Goal: Task Accomplishment & Management: Use online tool/utility

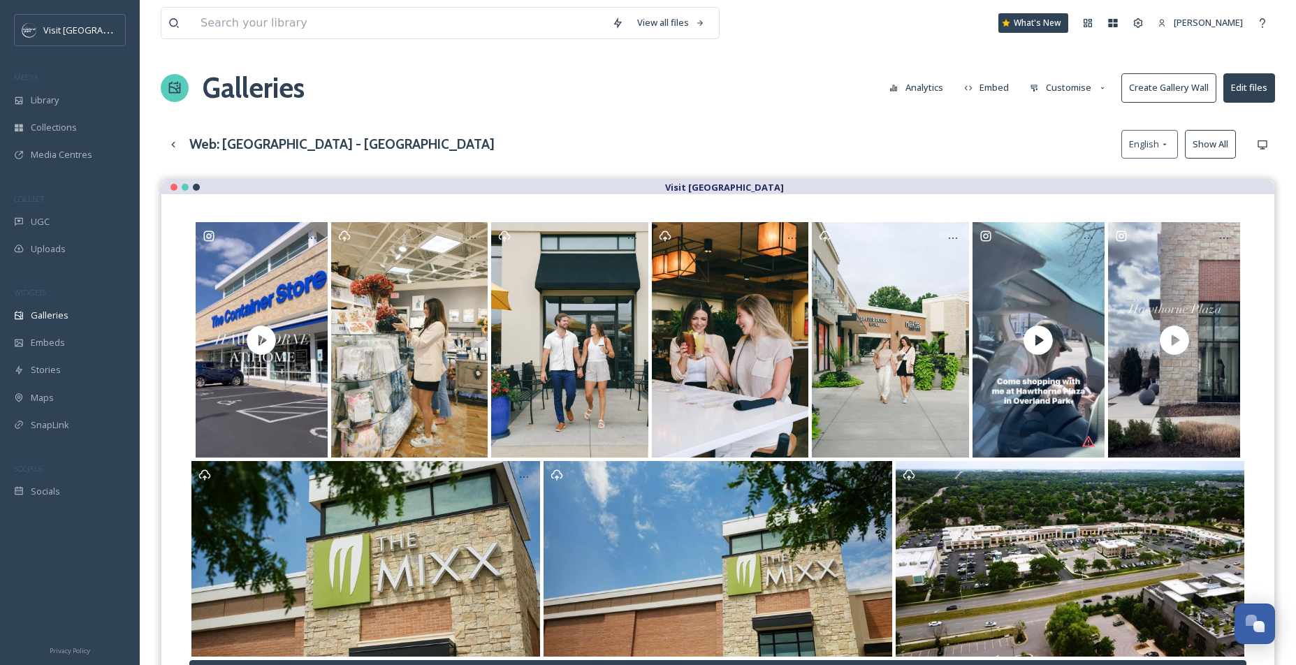
scroll to position [98, 0]
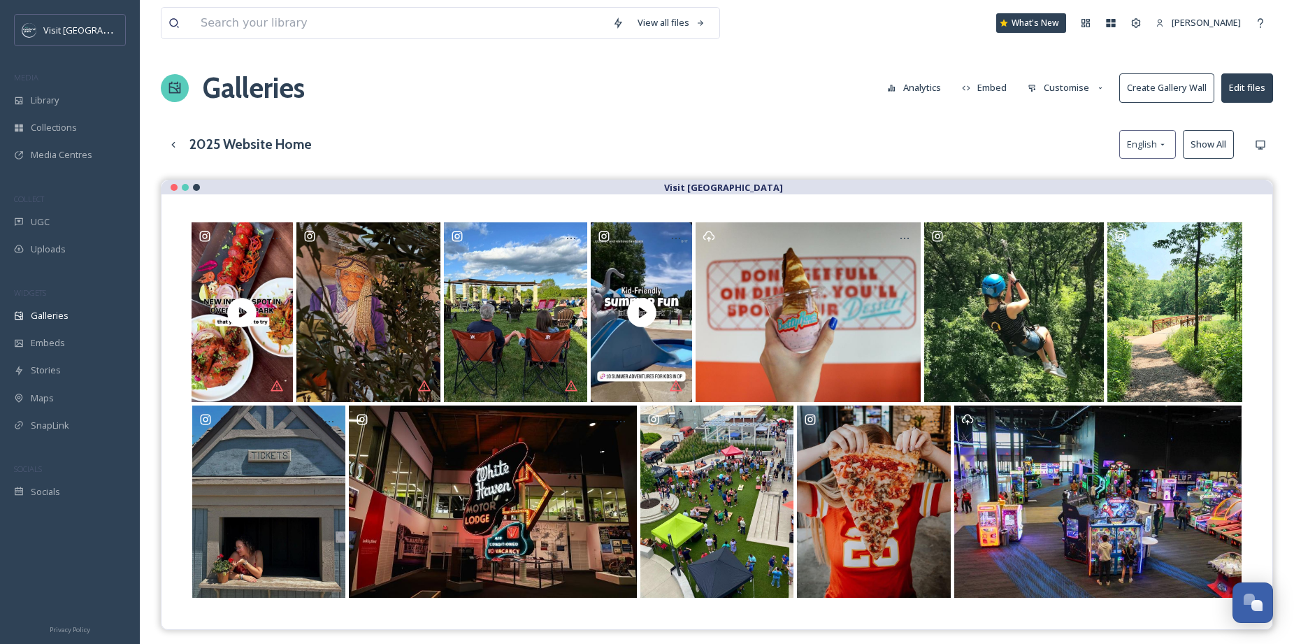
click at [1066, 84] on button "Customise" at bounding box center [1066, 87] width 92 height 27
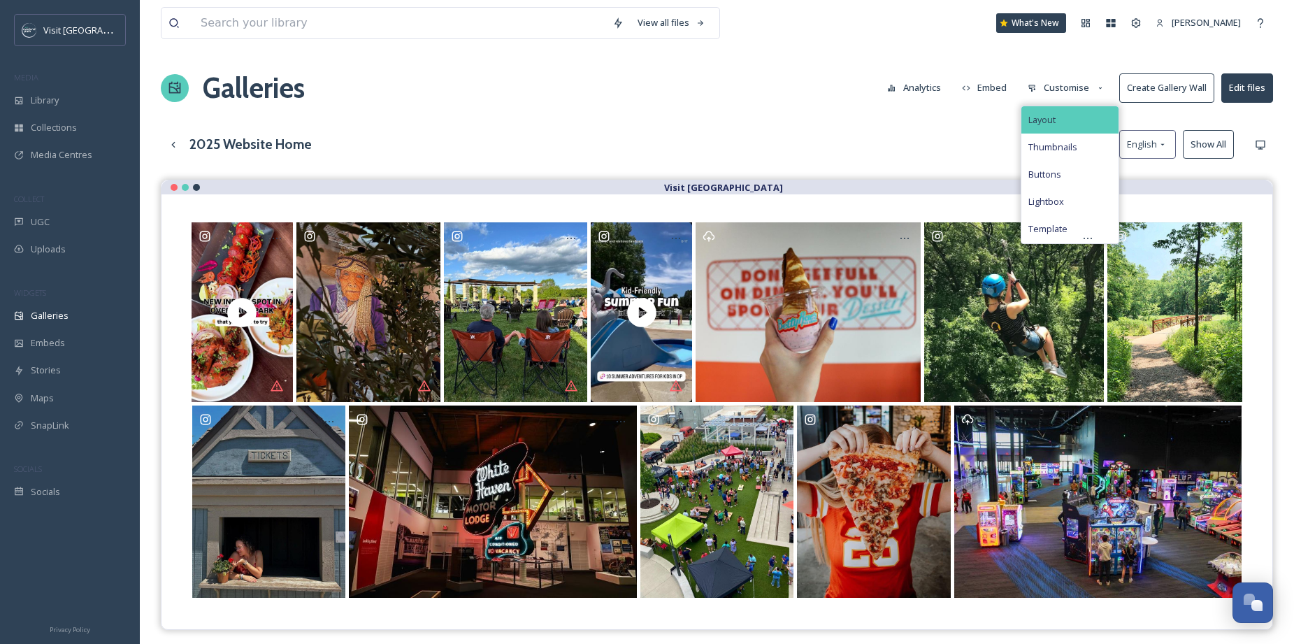
click at [1070, 113] on div "Layout" at bounding box center [1069, 119] width 97 height 27
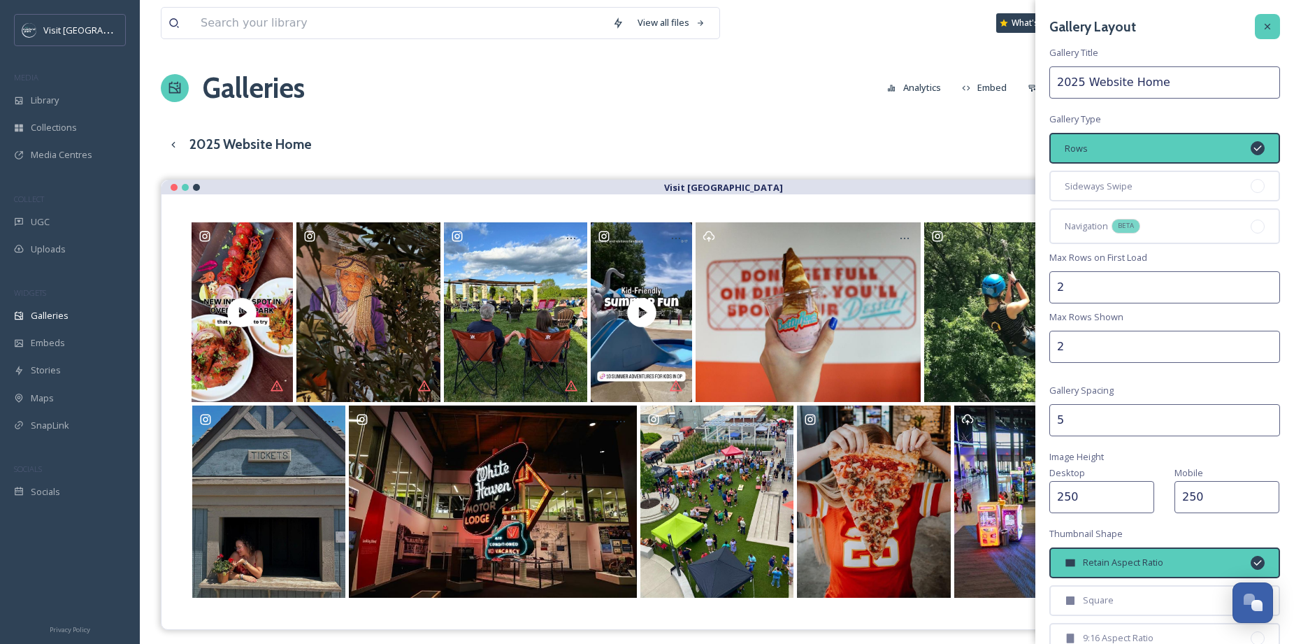
click at [1261, 24] on icon at bounding box center [1266, 26] width 11 height 11
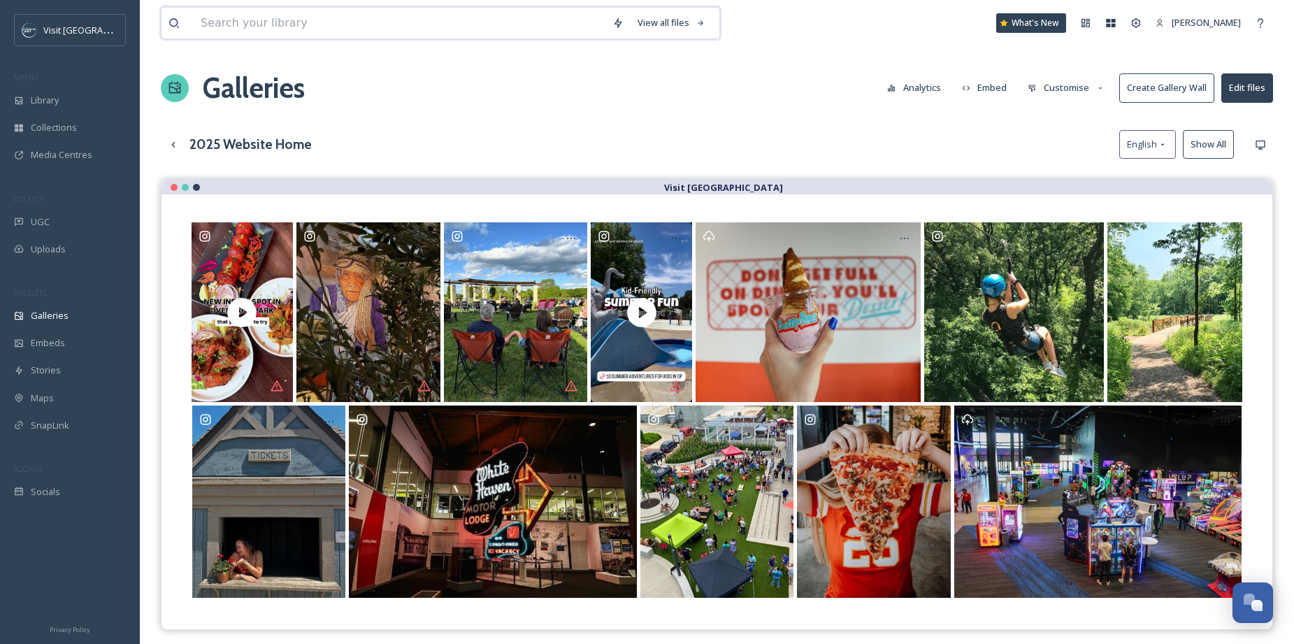
click at [406, 27] on input at bounding box center [400, 23] width 412 height 31
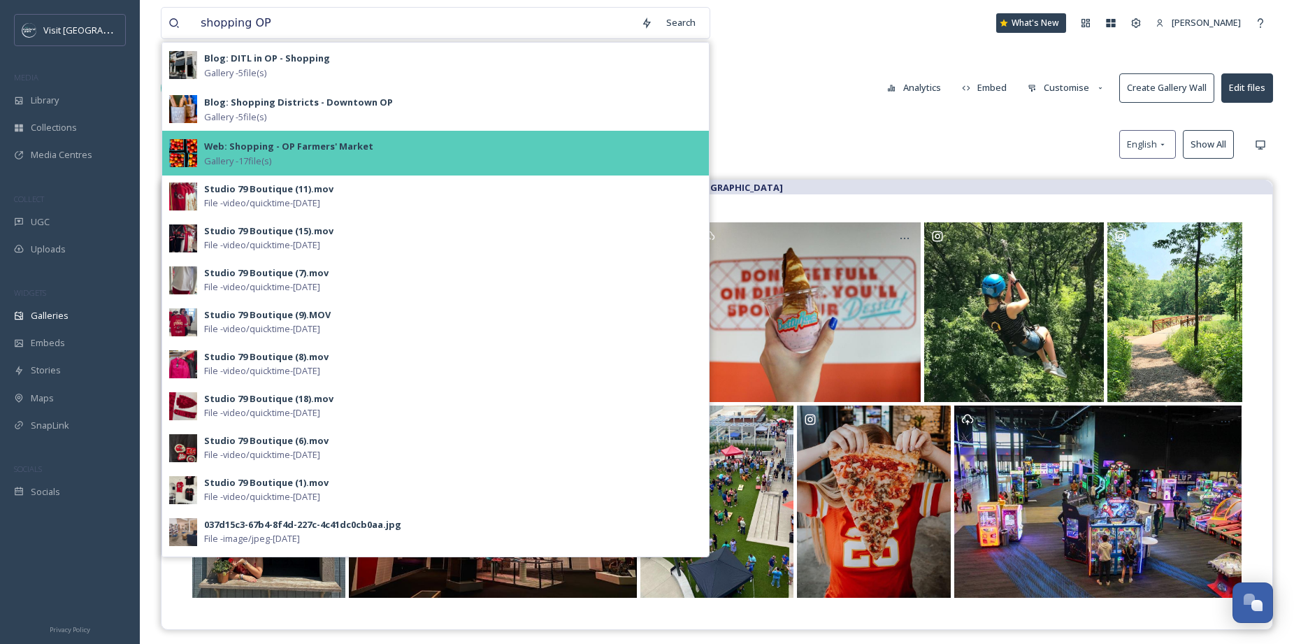
click at [329, 146] on strong "Web: Shopping - OP Farmers' Market" at bounding box center [288, 146] width 169 height 13
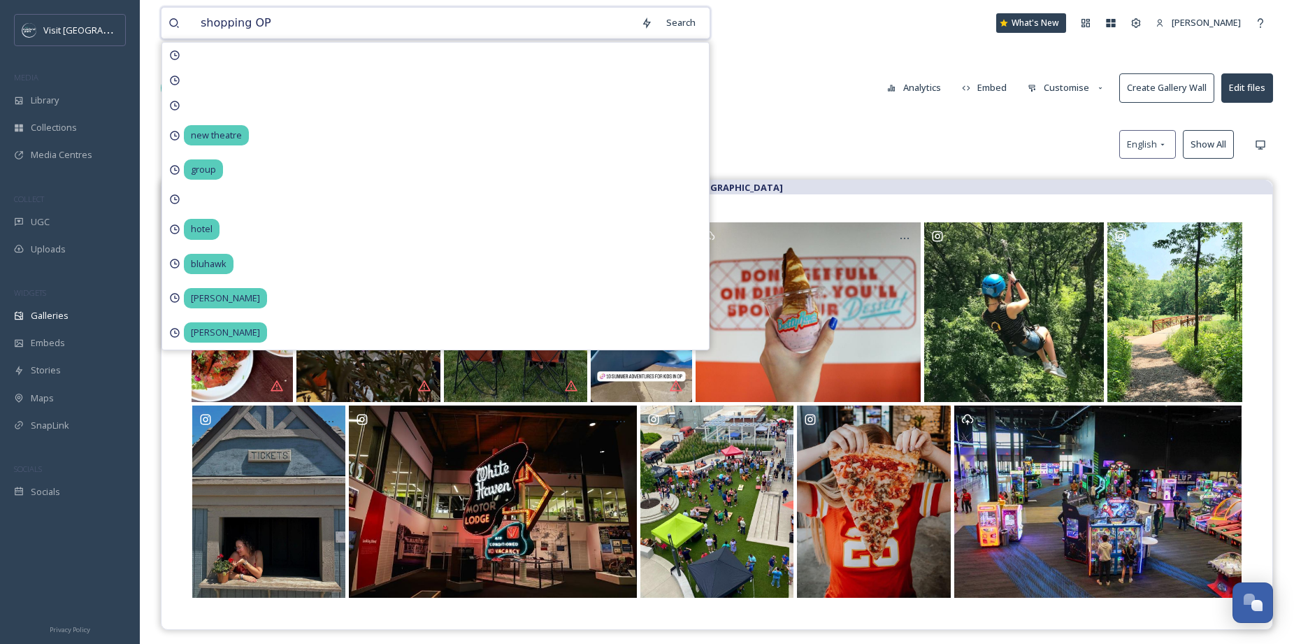
click at [434, 15] on input "shopping OP" at bounding box center [414, 23] width 440 height 31
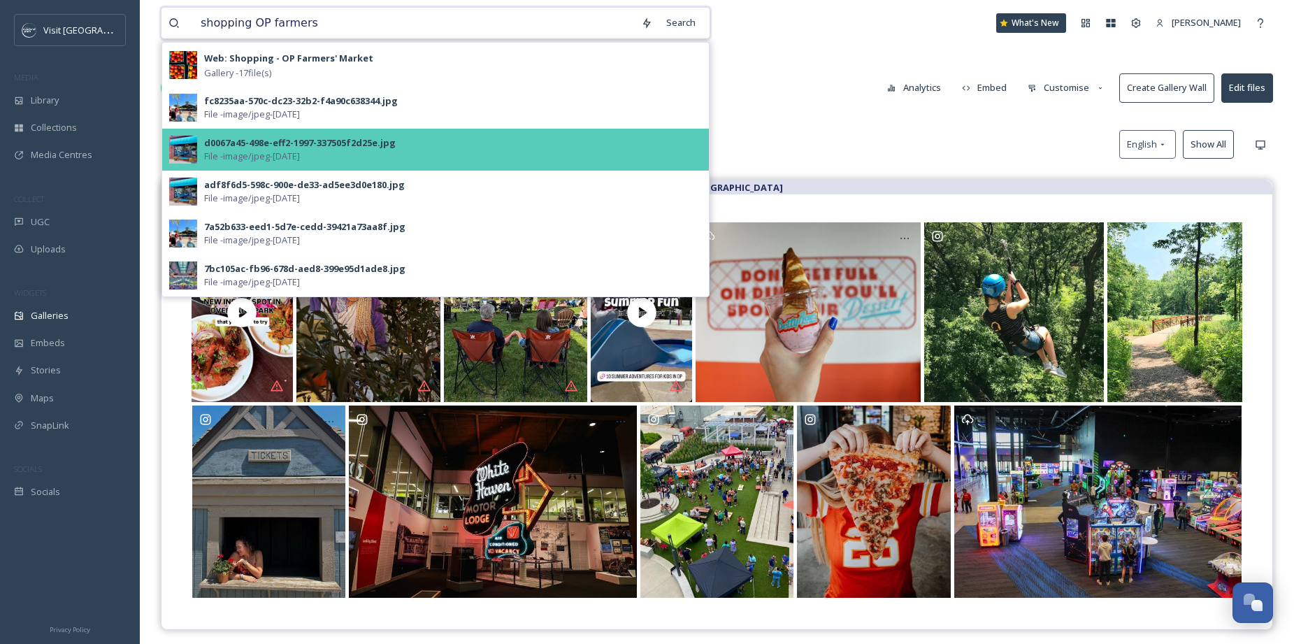
type input "shopping OP farmers"
click at [208, 154] on span "File - image/jpeg - Mar 31 2025" at bounding box center [252, 156] width 96 height 13
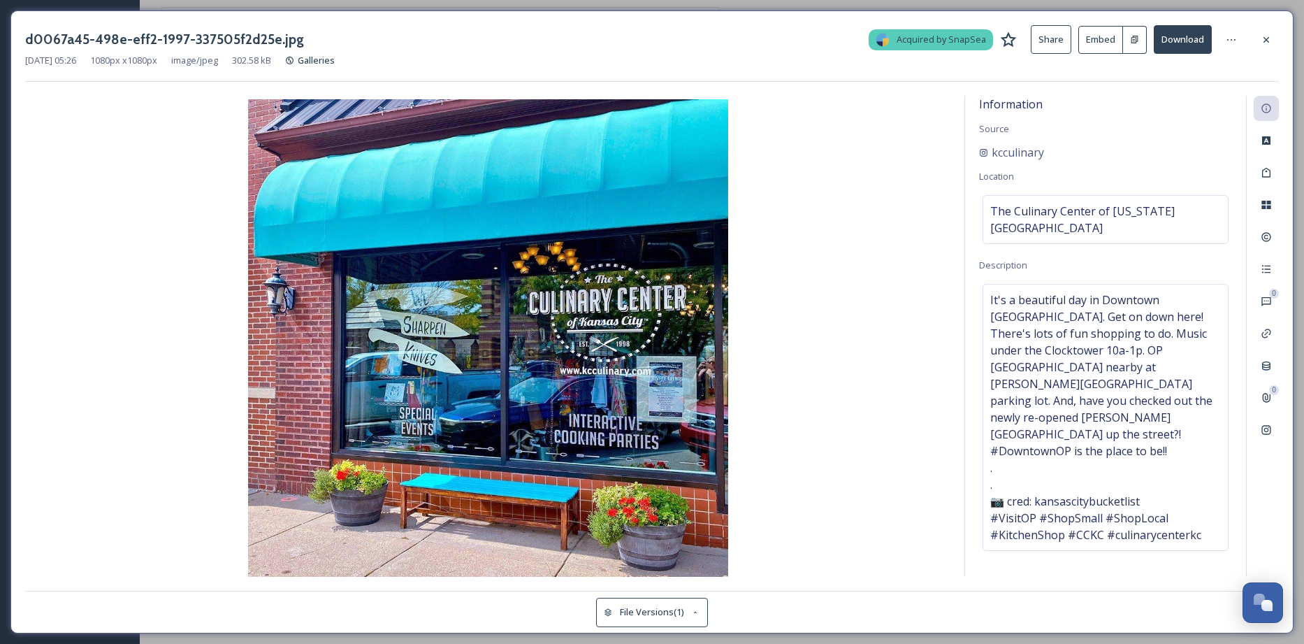
click at [1249, 45] on div "d0067a45-498e-eff2-1997-337505f2d25e.jpg Acquired by SnapSea Share Embed Downlo…" at bounding box center [652, 39] width 1254 height 29
click at [1263, 38] on icon at bounding box center [1266, 39] width 11 height 11
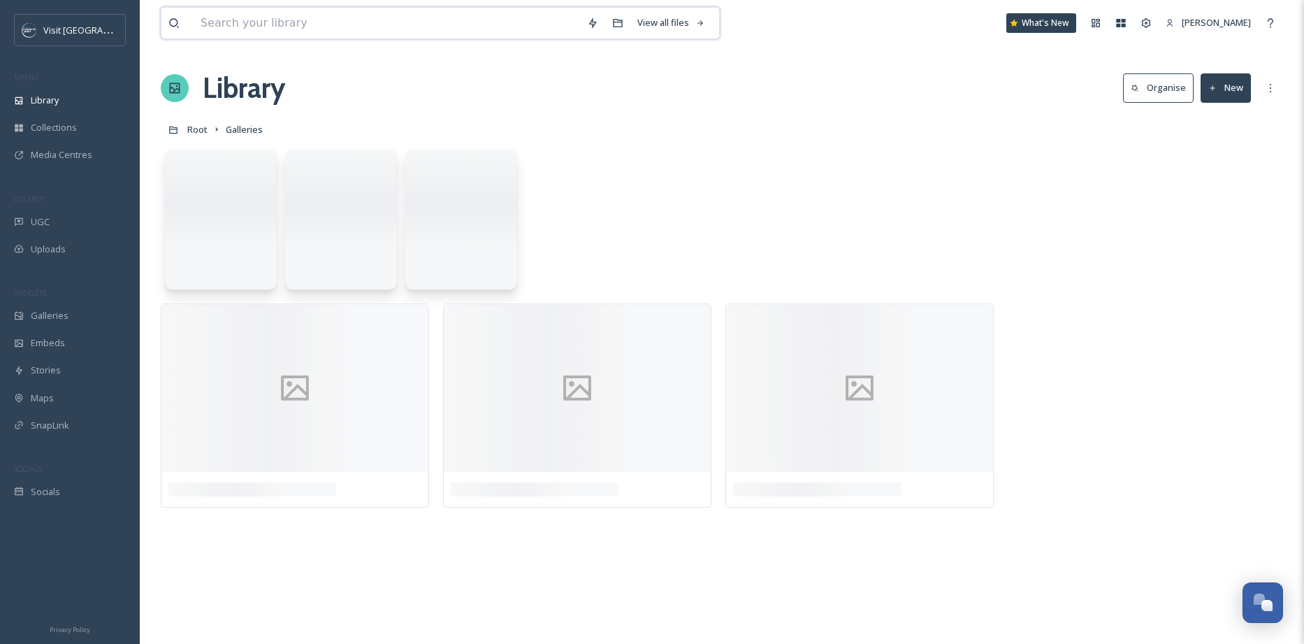
click at [514, 29] on input at bounding box center [387, 23] width 386 height 31
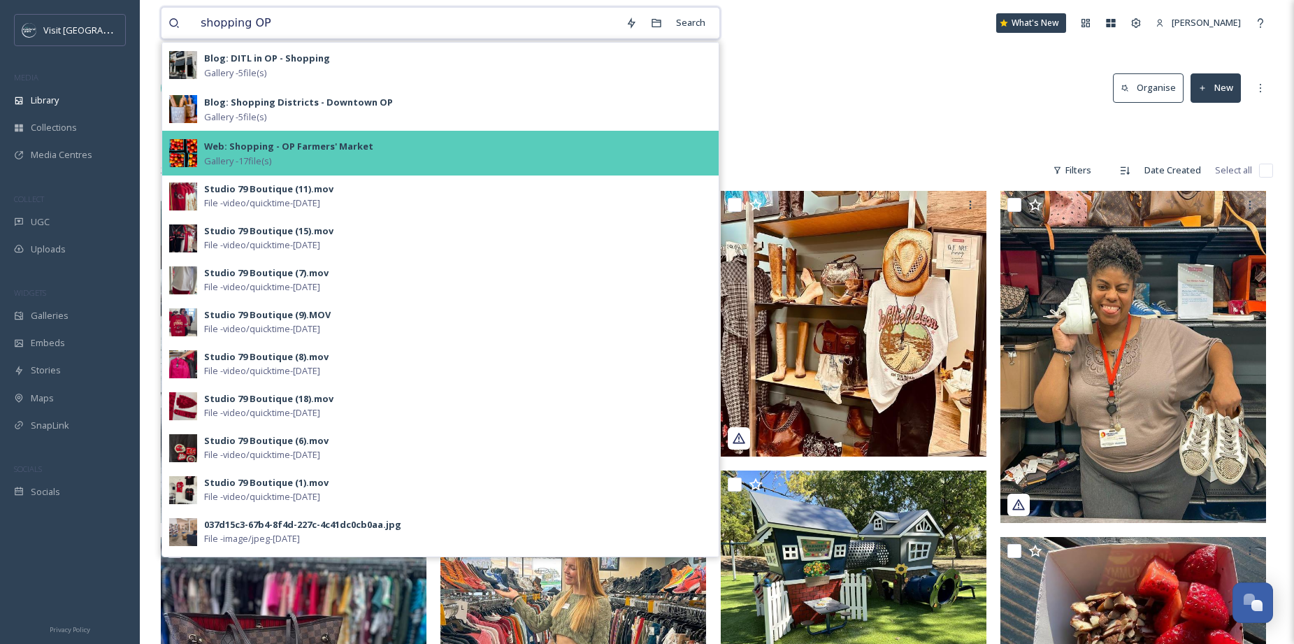
type input "shopping OP"
click at [185, 153] on img at bounding box center [183, 153] width 28 height 28
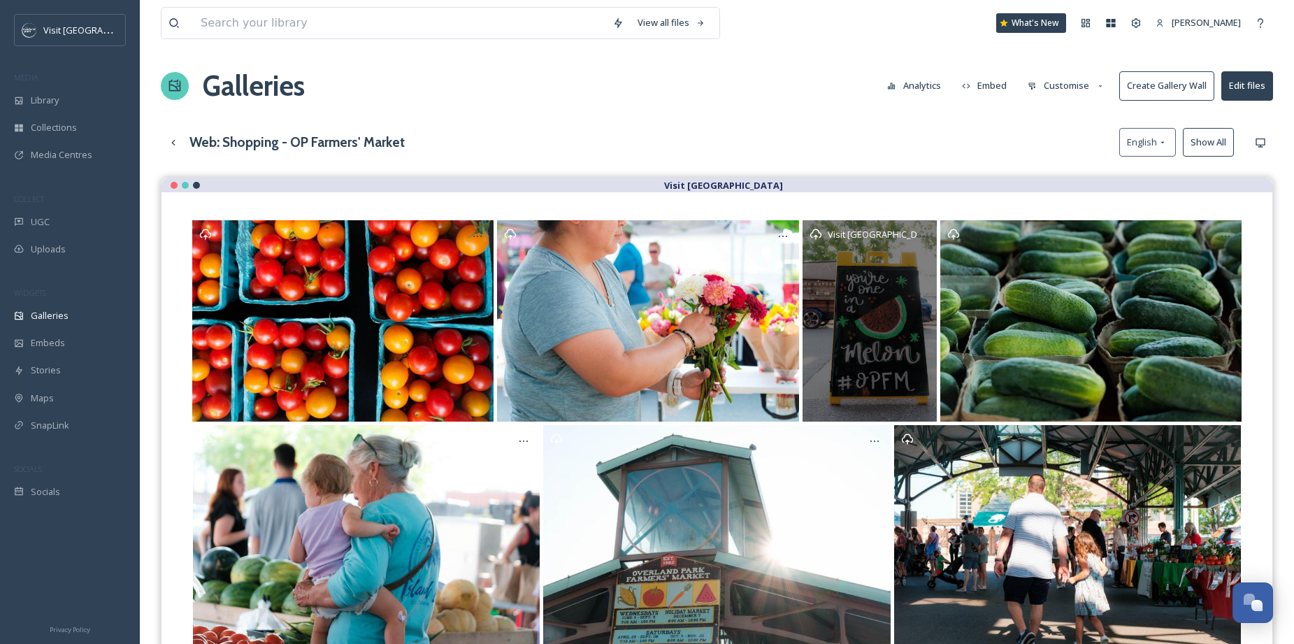
scroll to position [1, 0]
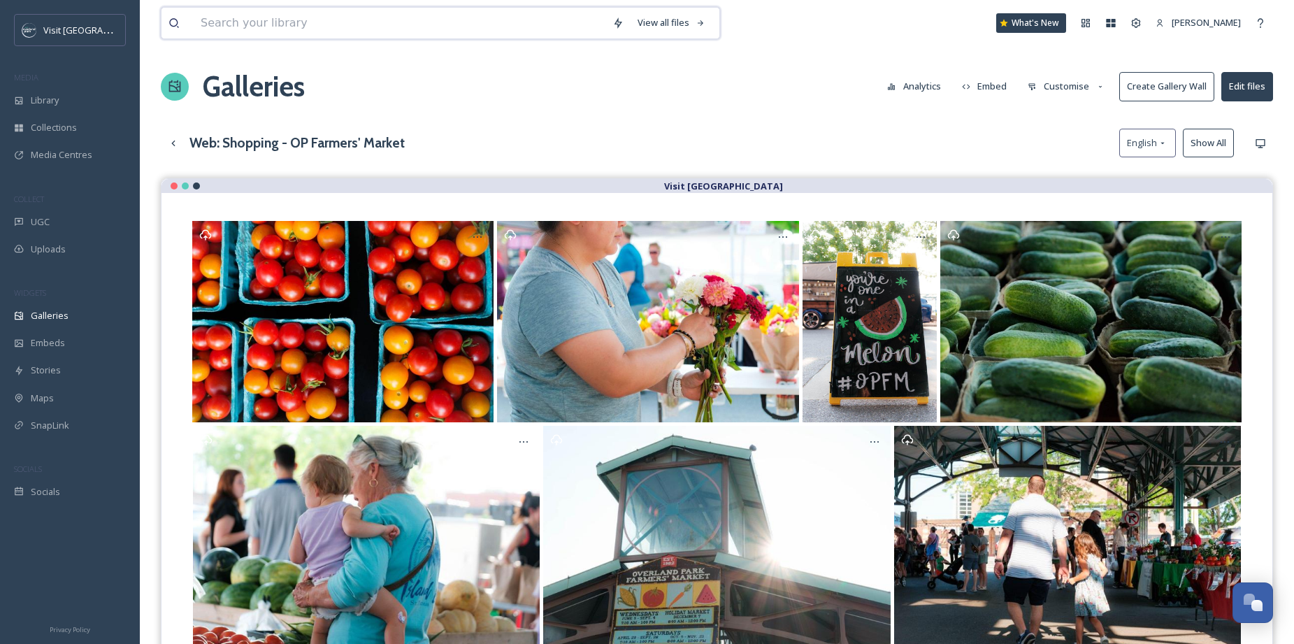
click at [414, 23] on input at bounding box center [400, 23] width 412 height 31
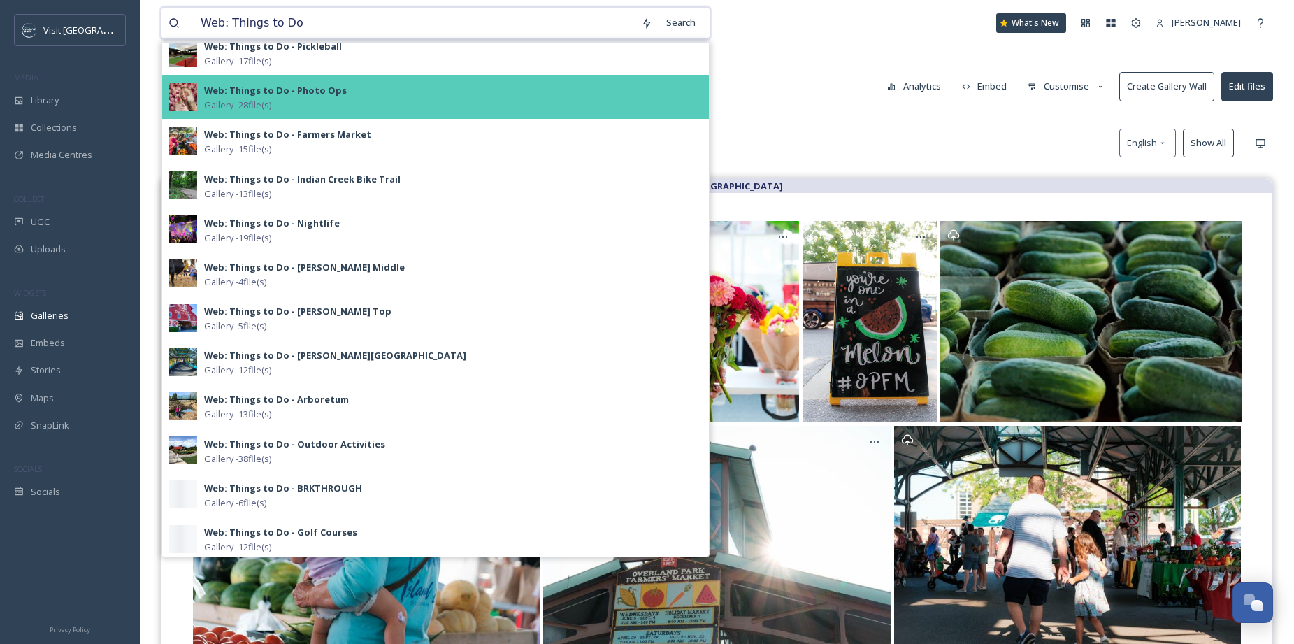
scroll to position [237, 0]
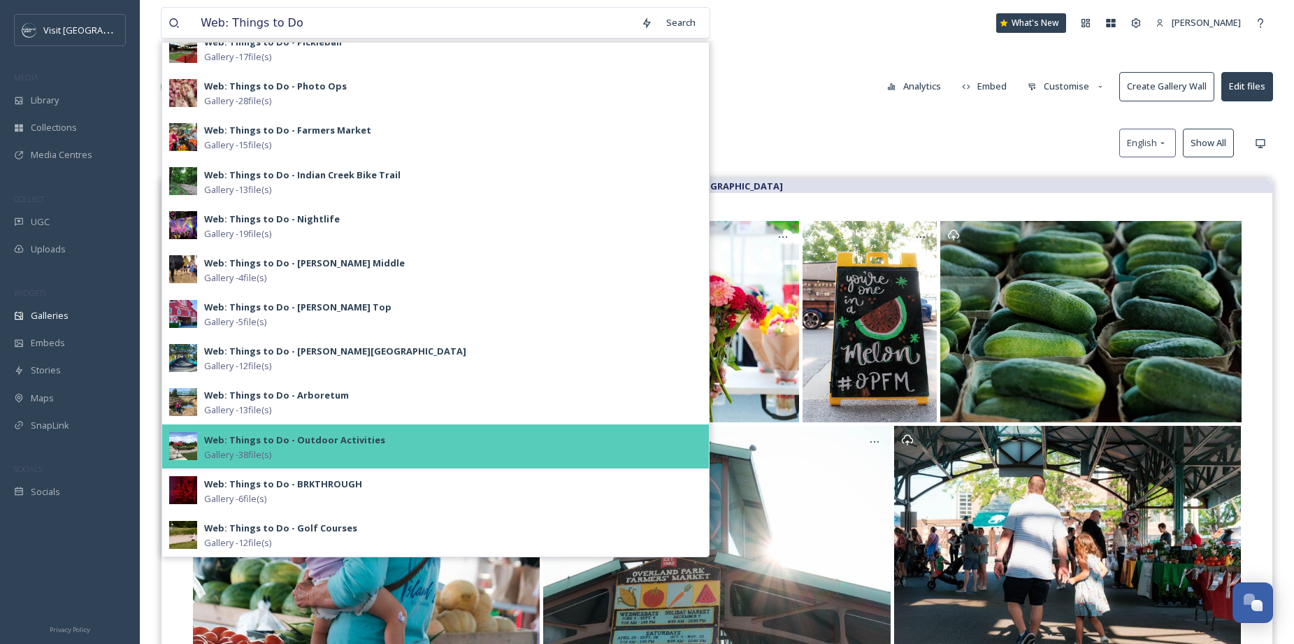
click at [218, 449] on span "Gallery - 38 file(s)" at bounding box center [237, 454] width 67 height 13
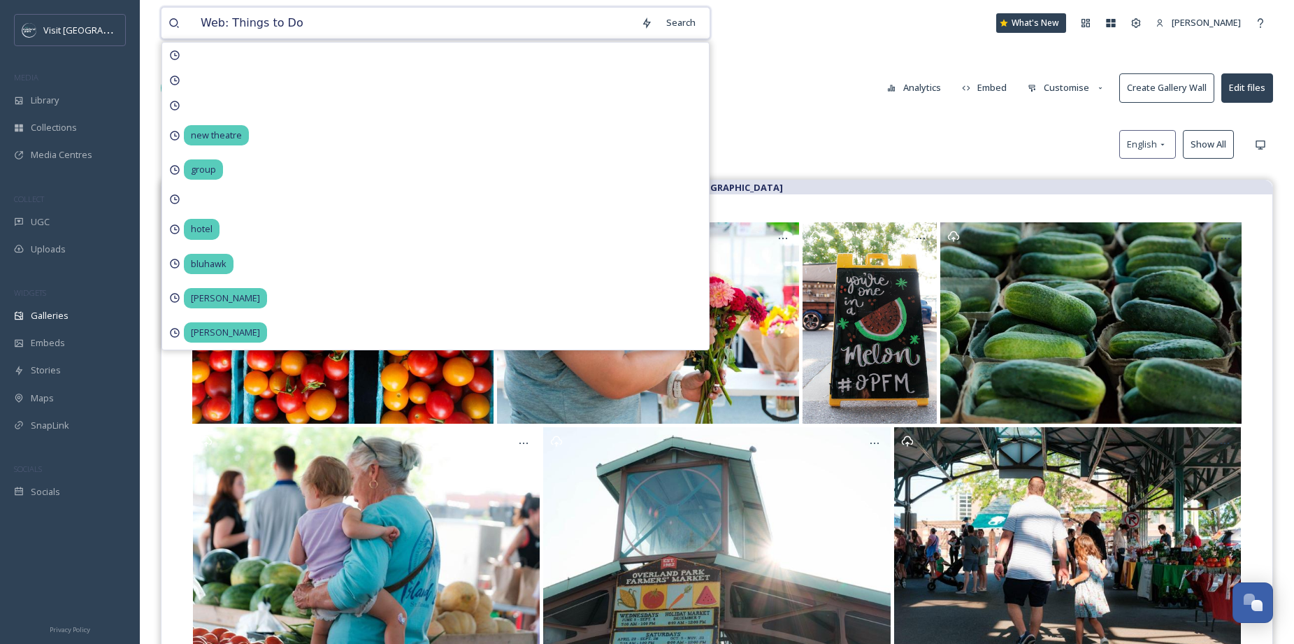
click at [329, 24] on input "Web: Things to Do" at bounding box center [414, 23] width 440 height 31
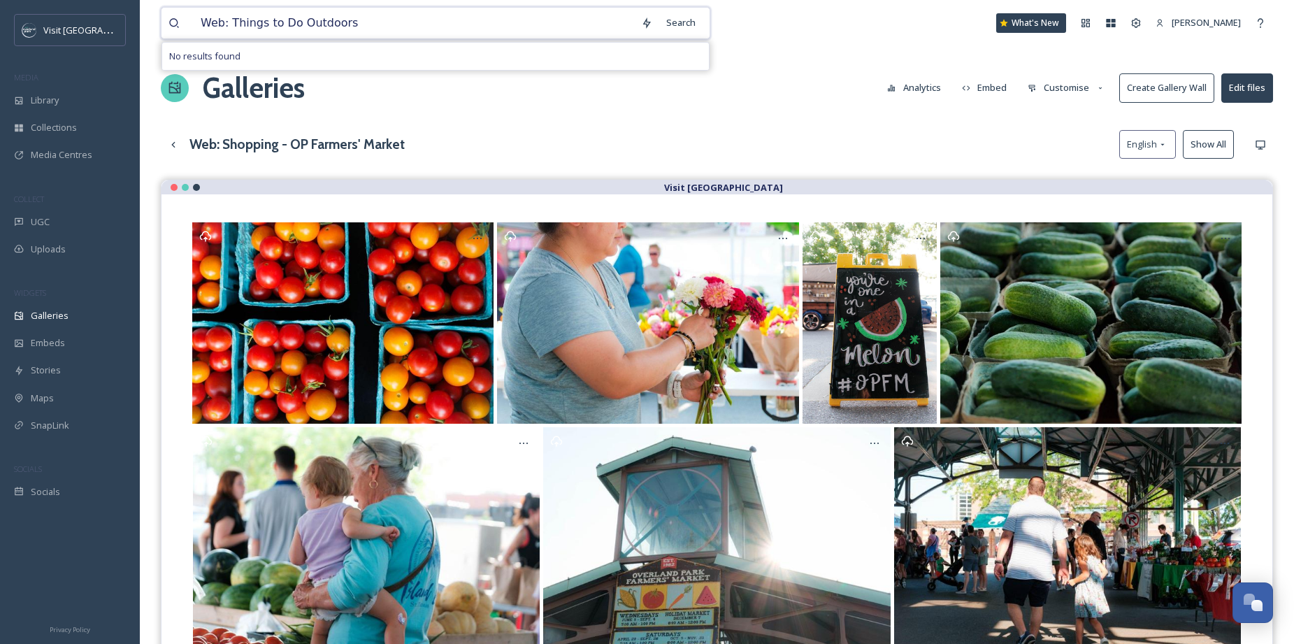
click at [440, 19] on input "Web: Things to Do Outdoors" at bounding box center [414, 23] width 440 height 31
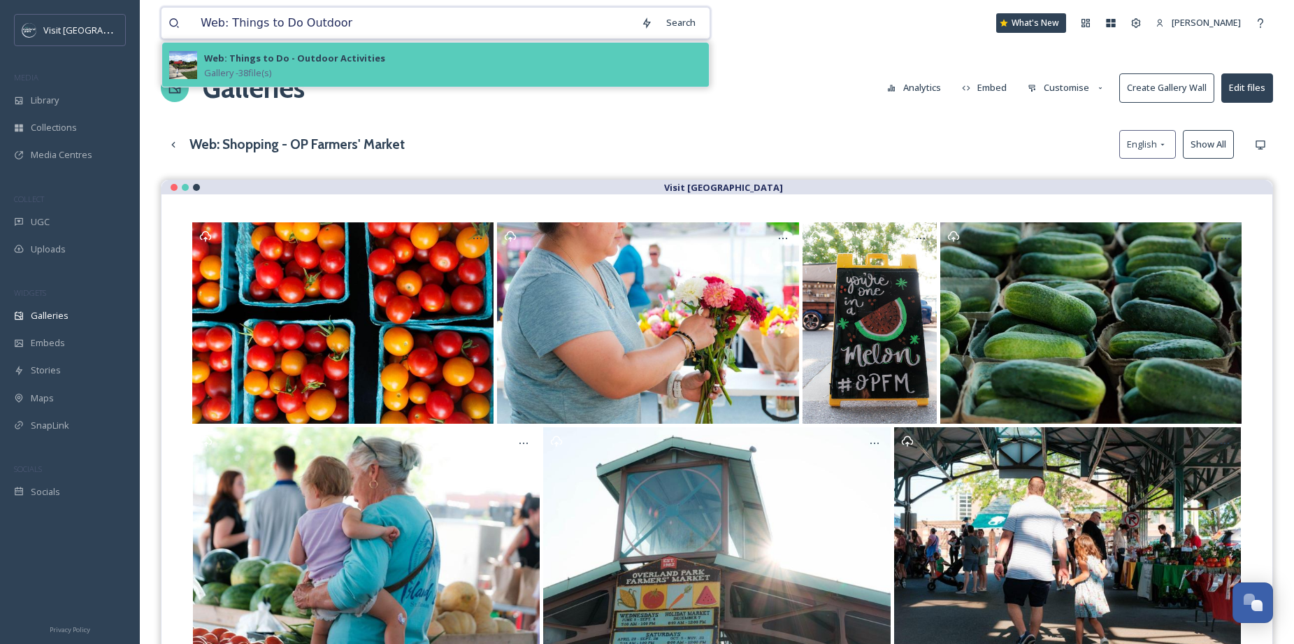
type input "Web: Things to Do Outdoor"
click at [185, 69] on img at bounding box center [183, 65] width 28 height 28
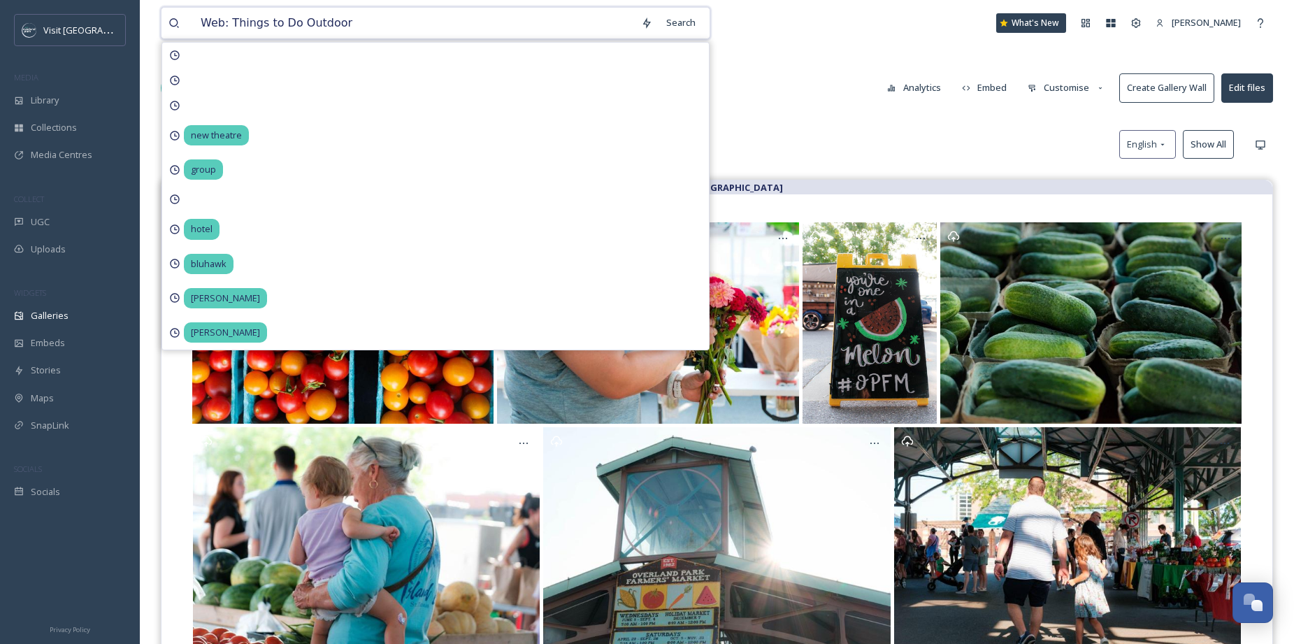
click at [467, 30] on input "Web: Things to Do Outdoor" at bounding box center [414, 23] width 440 height 31
click at [684, 22] on div "Search" at bounding box center [680, 22] width 43 height 27
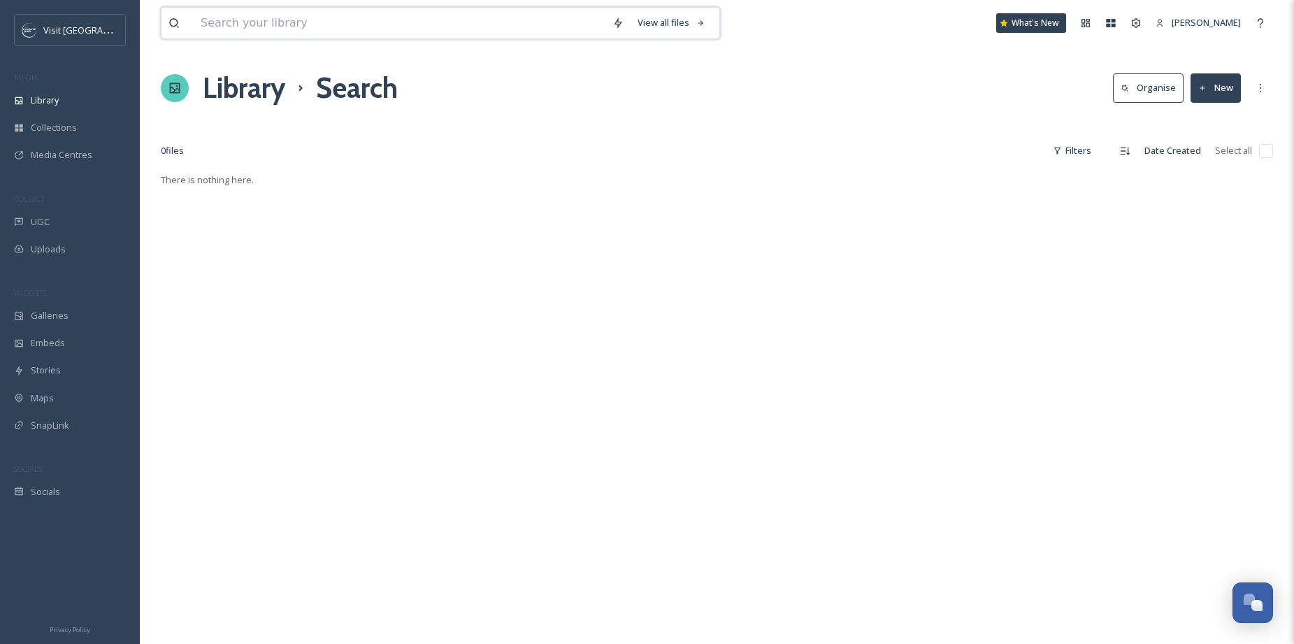
click at [488, 29] on input at bounding box center [400, 23] width 412 height 31
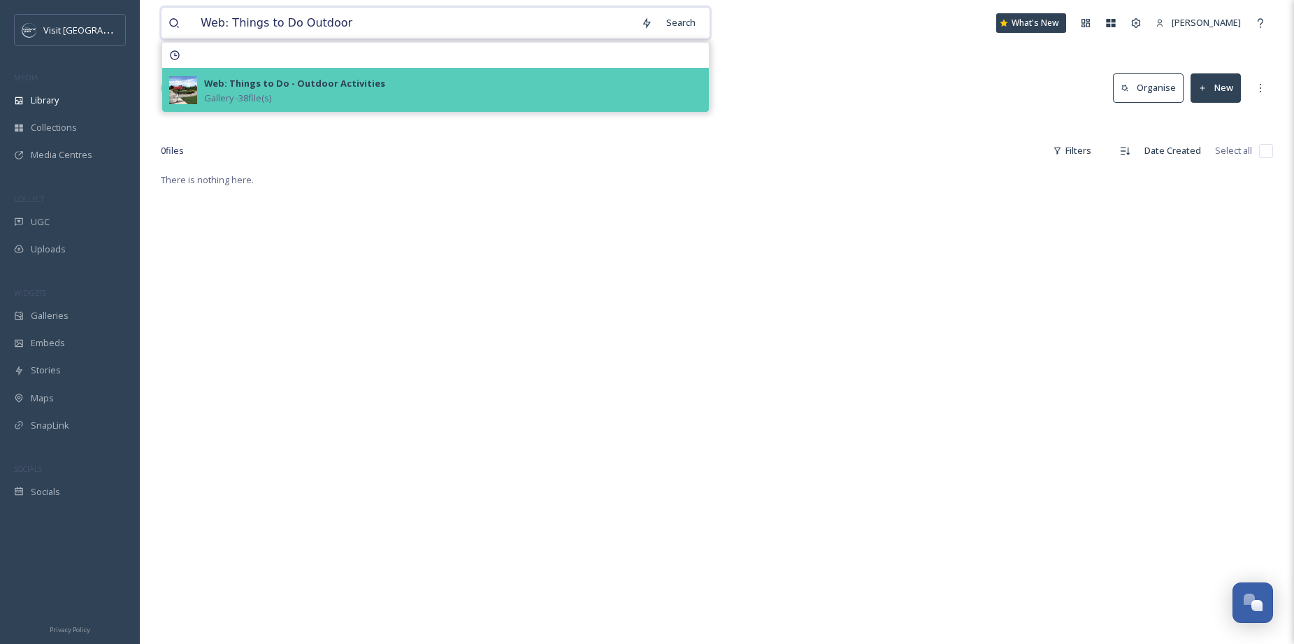
type input "Web: Things to Do Outdoor"
click at [329, 89] on div "Web: Things to Do - Outdoor Activities" at bounding box center [294, 83] width 181 height 17
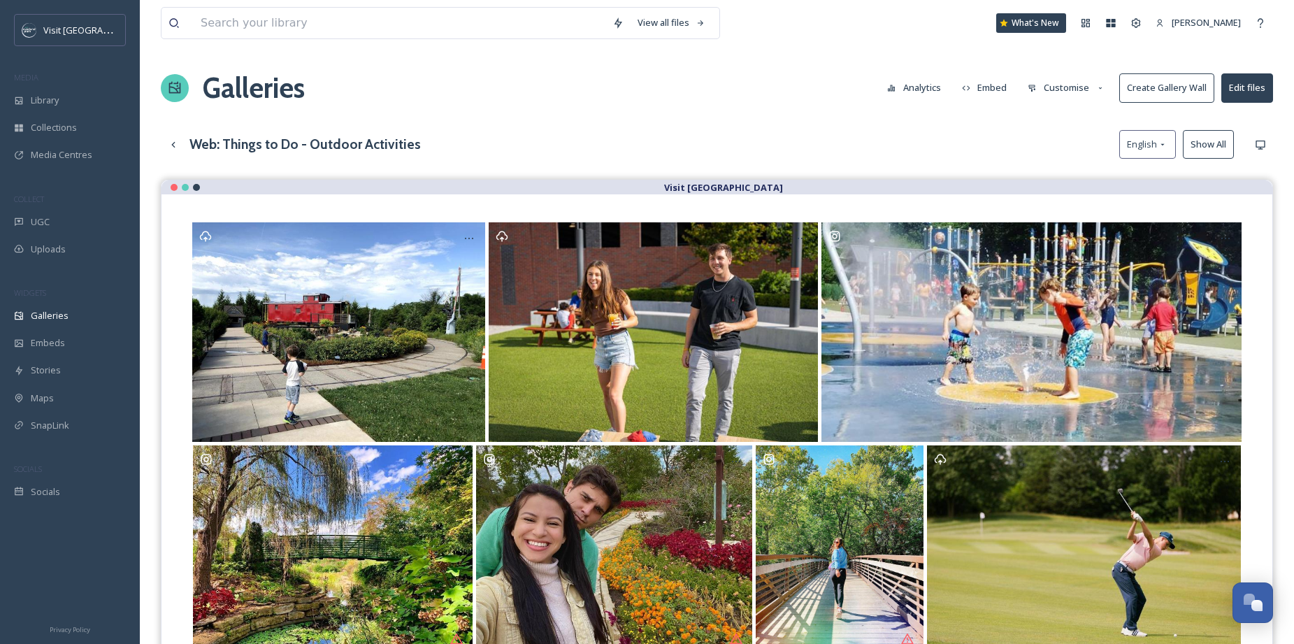
click at [1061, 90] on button "Customise" at bounding box center [1066, 87] width 92 height 27
click at [920, 124] on div "View all files What's New Danyelle Perry Galleries Analytics Embed Customise La…" at bounding box center [717, 422] width 1154 height 844
click at [1243, 96] on button "Edit files" at bounding box center [1247, 87] width 52 height 29
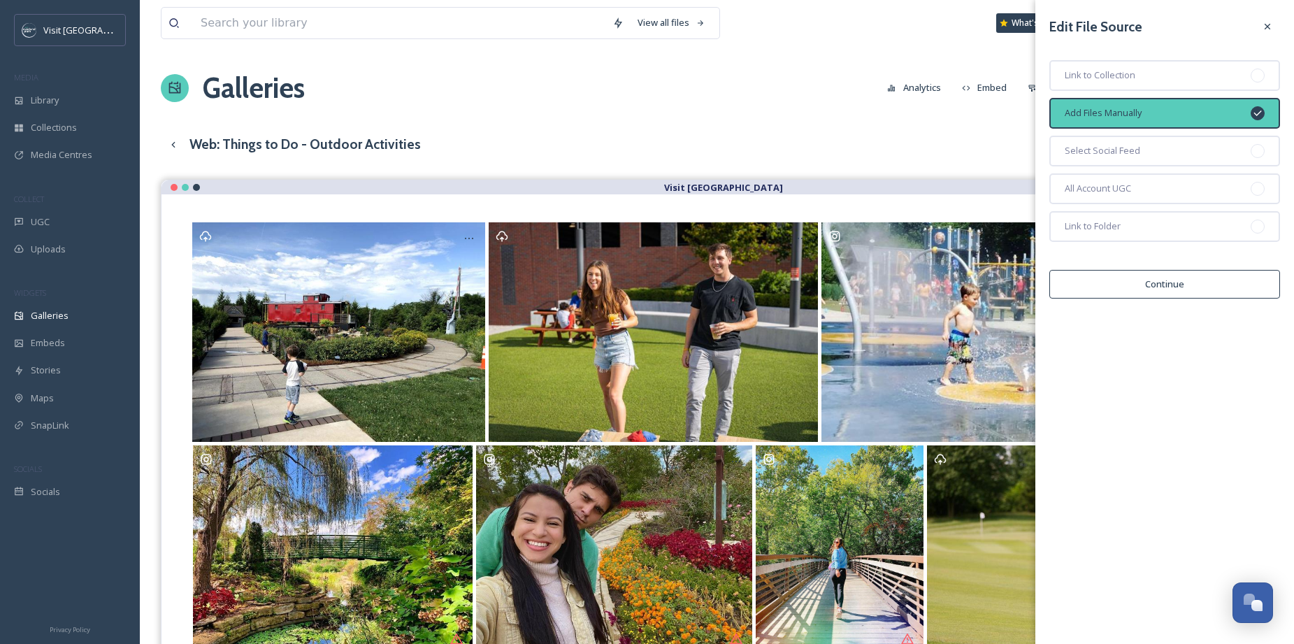
click at [1268, 28] on icon at bounding box center [1266, 26] width 11 height 11
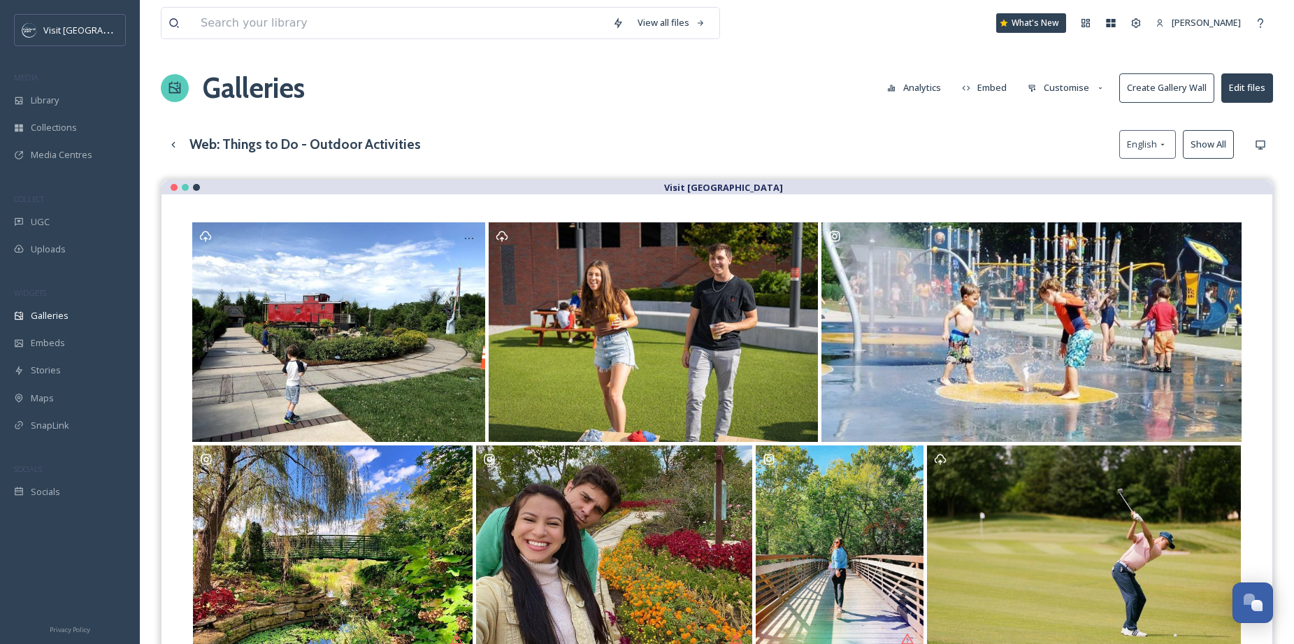
click at [1048, 91] on button "Customise" at bounding box center [1066, 87] width 92 height 27
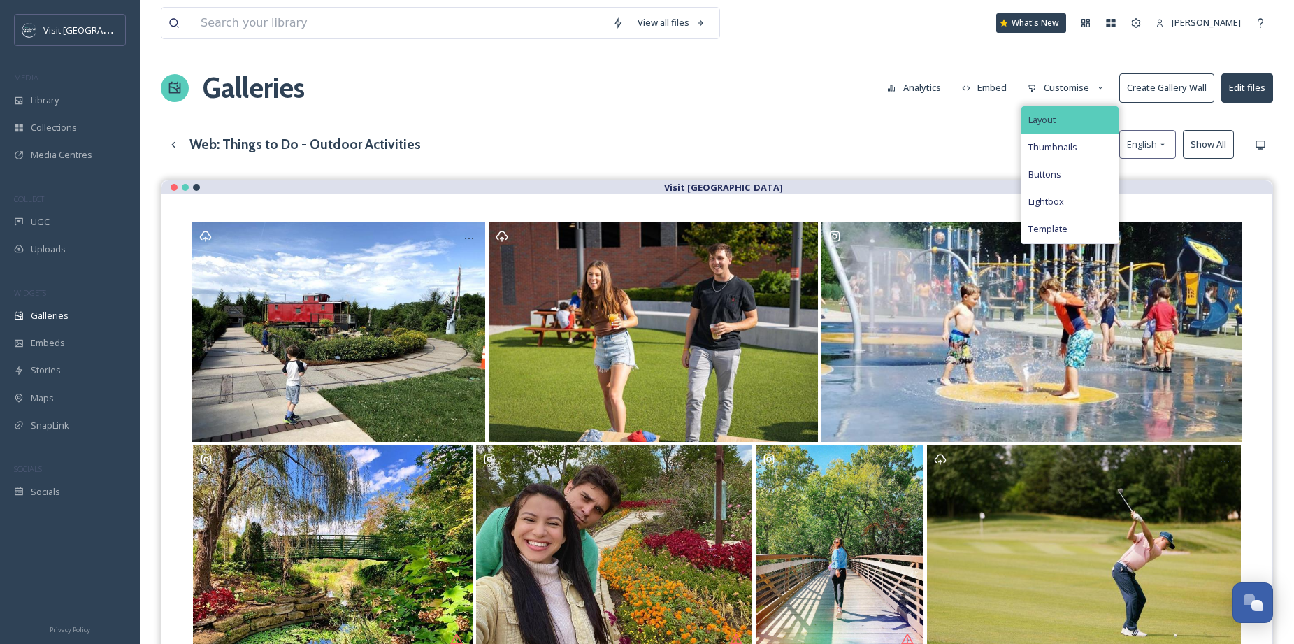
click at [1047, 119] on span "Layout" at bounding box center [1041, 119] width 27 height 13
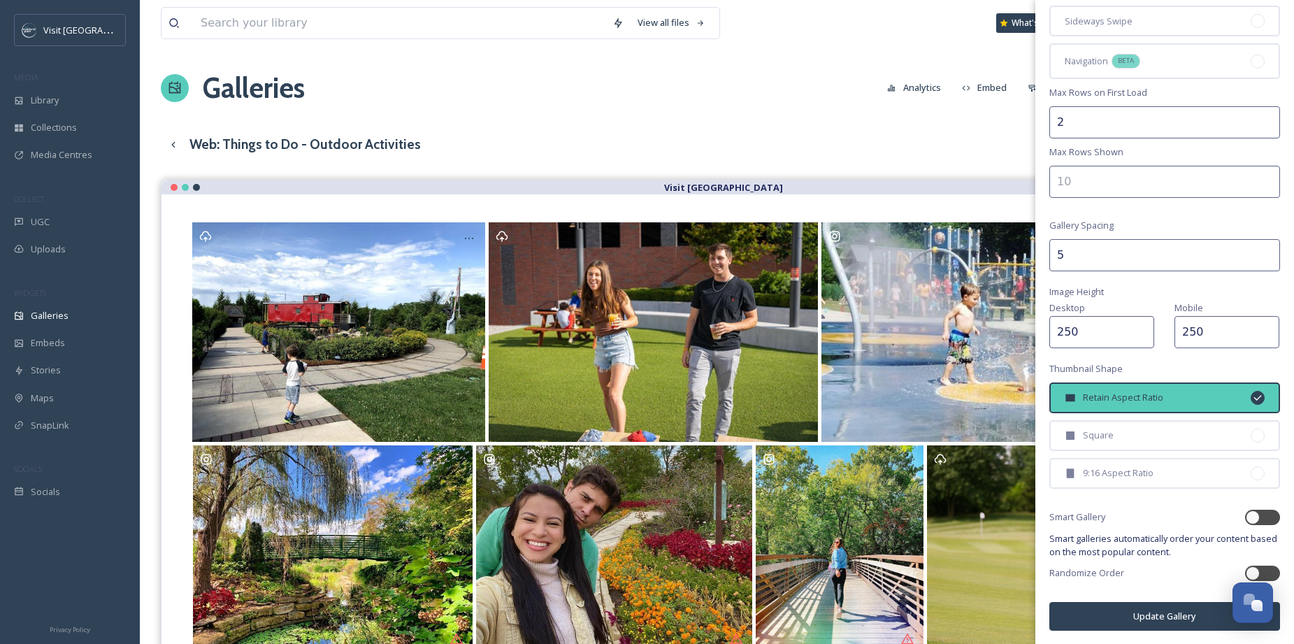
scroll to position [166, 0]
click at [918, 104] on div "Galleries Analytics Embed Customise Create Gallery Wall Edit files" at bounding box center [717, 88] width 1112 height 42
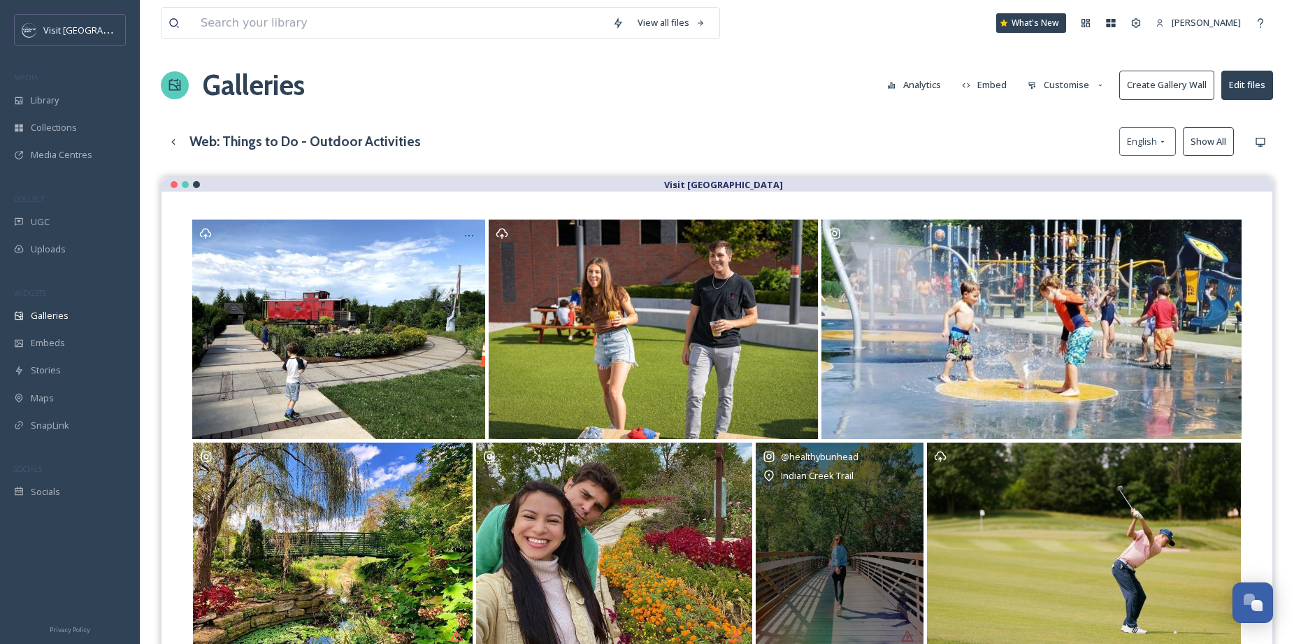
scroll to position [0, 0]
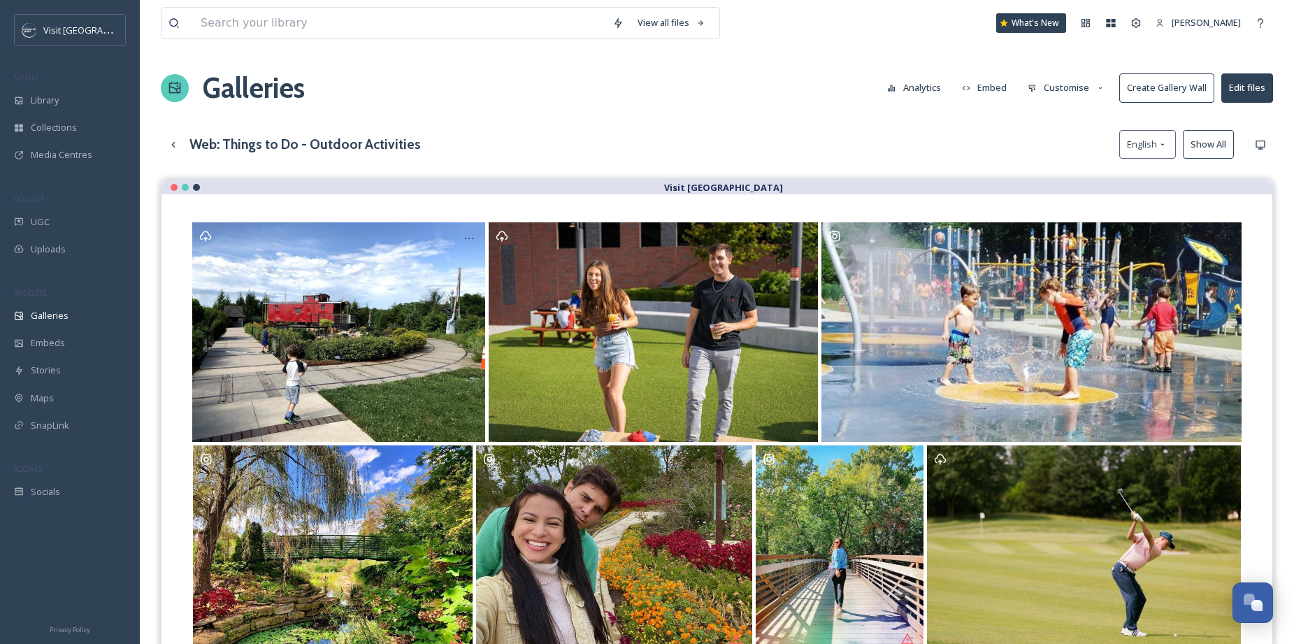
click at [1092, 89] on button "Customise" at bounding box center [1066, 87] width 92 height 27
click at [1068, 89] on button "Customise" at bounding box center [1066, 87] width 92 height 27
click at [1244, 85] on button "Edit files" at bounding box center [1247, 87] width 52 height 29
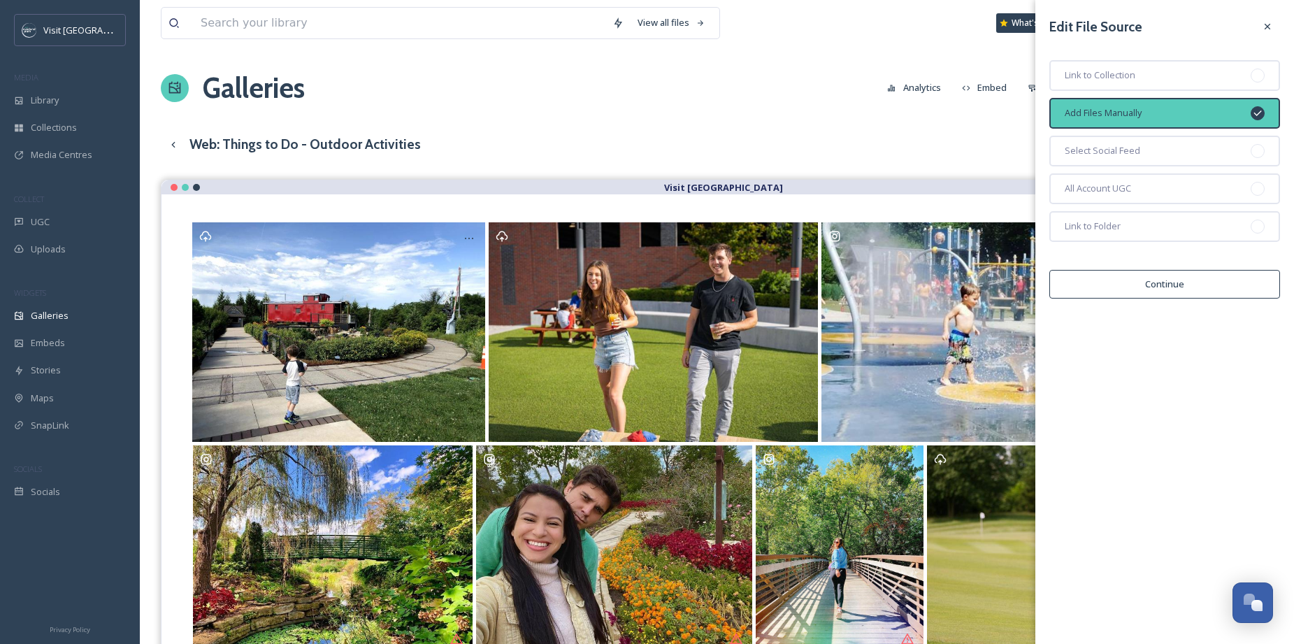
click at [1178, 289] on button "Continue" at bounding box center [1164, 284] width 231 height 29
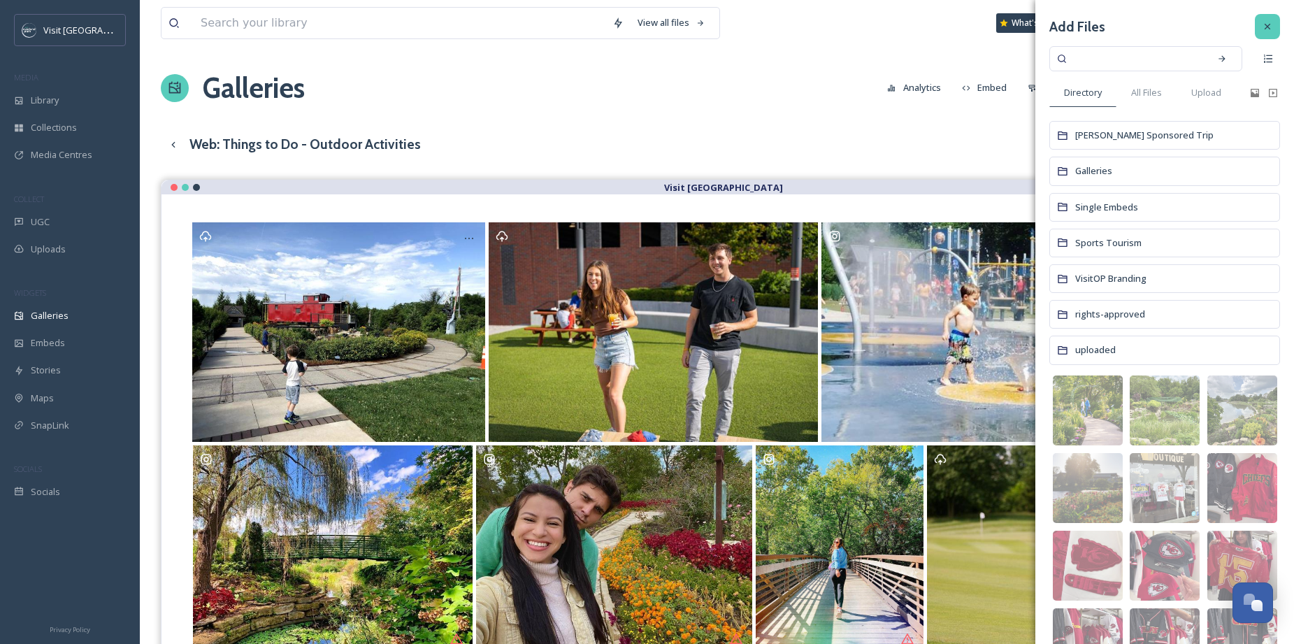
click at [1261, 27] on icon at bounding box center [1266, 26] width 11 height 11
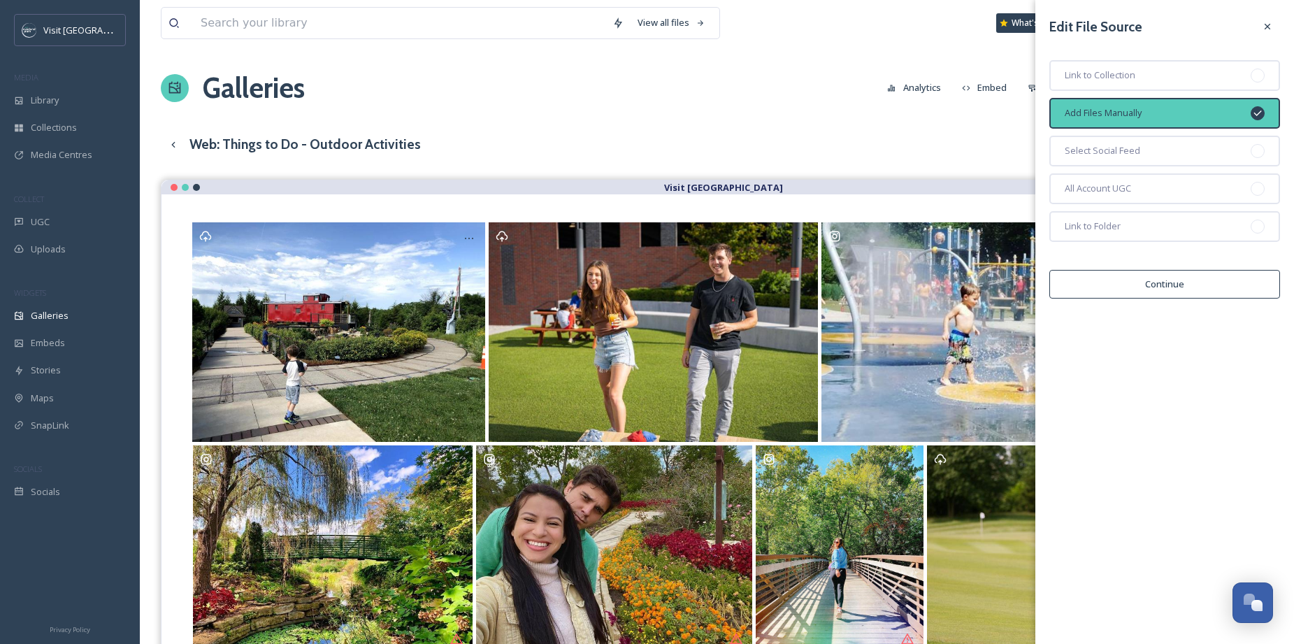
click at [1252, 28] on div "Edit File Source" at bounding box center [1164, 26] width 231 height 25
click at [1260, 27] on div at bounding box center [1266, 26] width 25 height 25
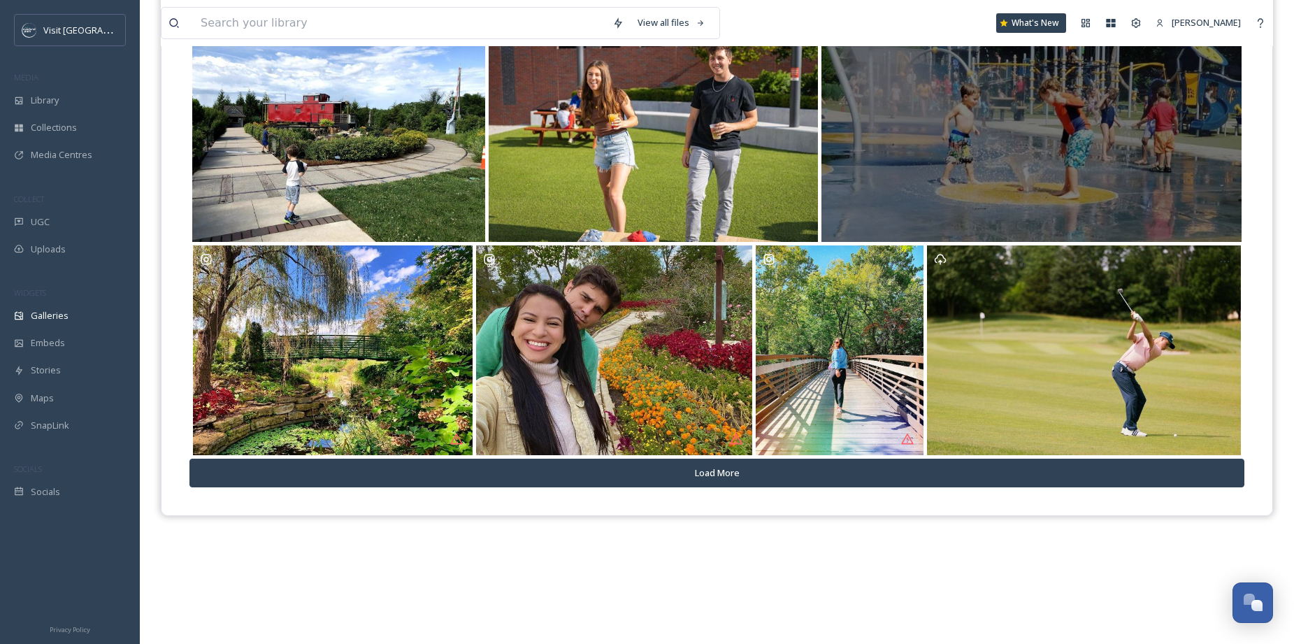
scroll to position [201, 0]
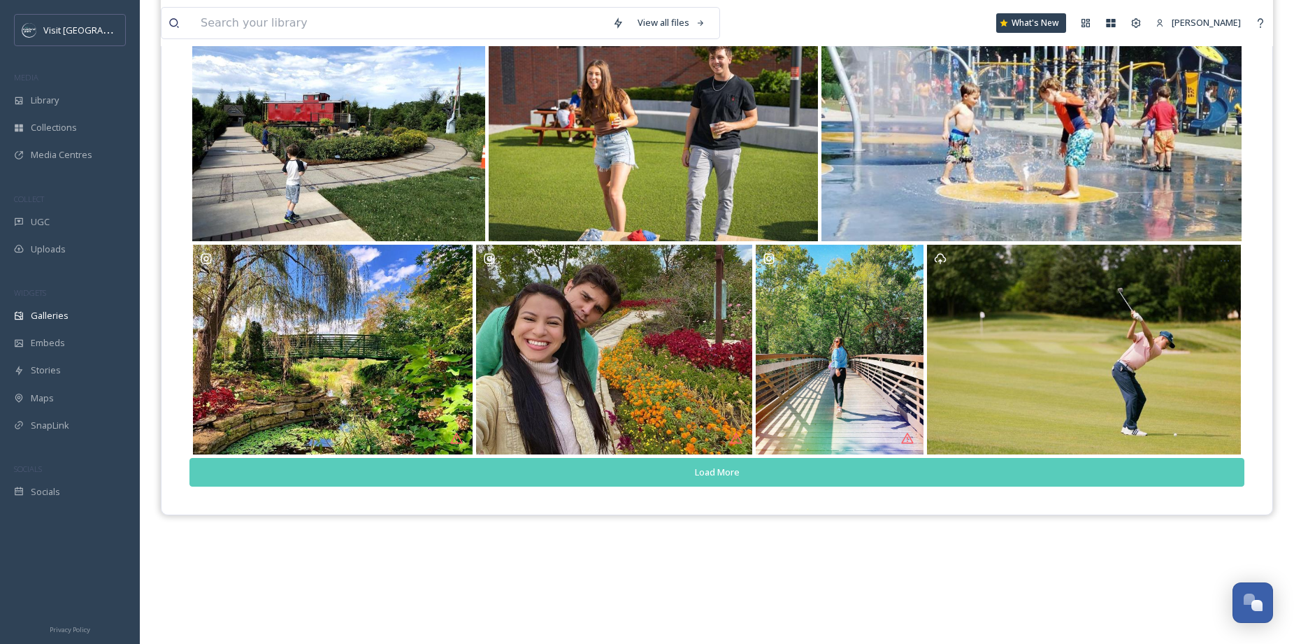
click at [882, 477] on button "Load More" at bounding box center [716, 472] width 1055 height 29
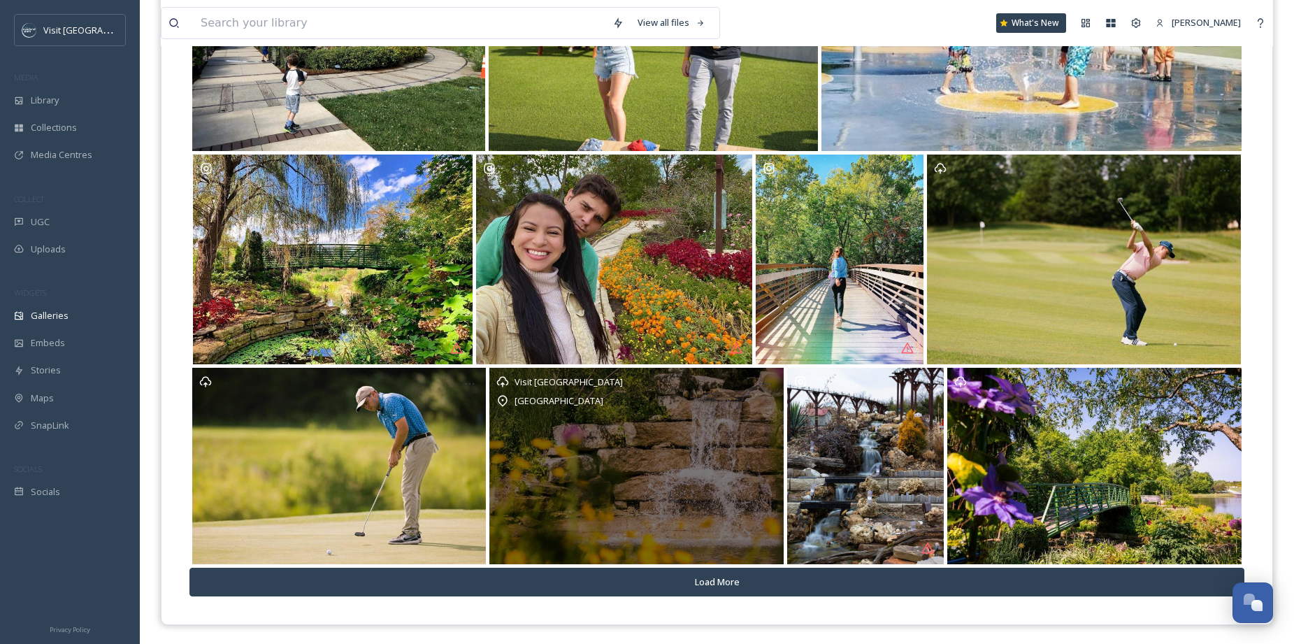
scroll to position [293, 0]
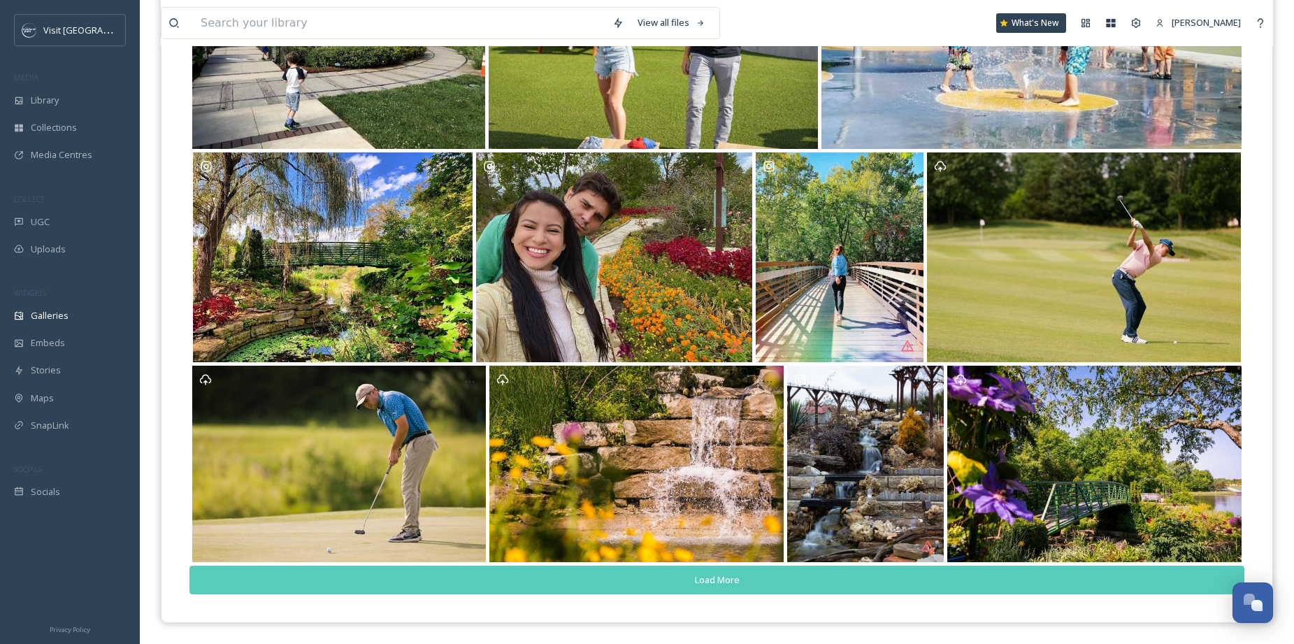
click at [779, 572] on button "Load More" at bounding box center [716, 579] width 1055 height 29
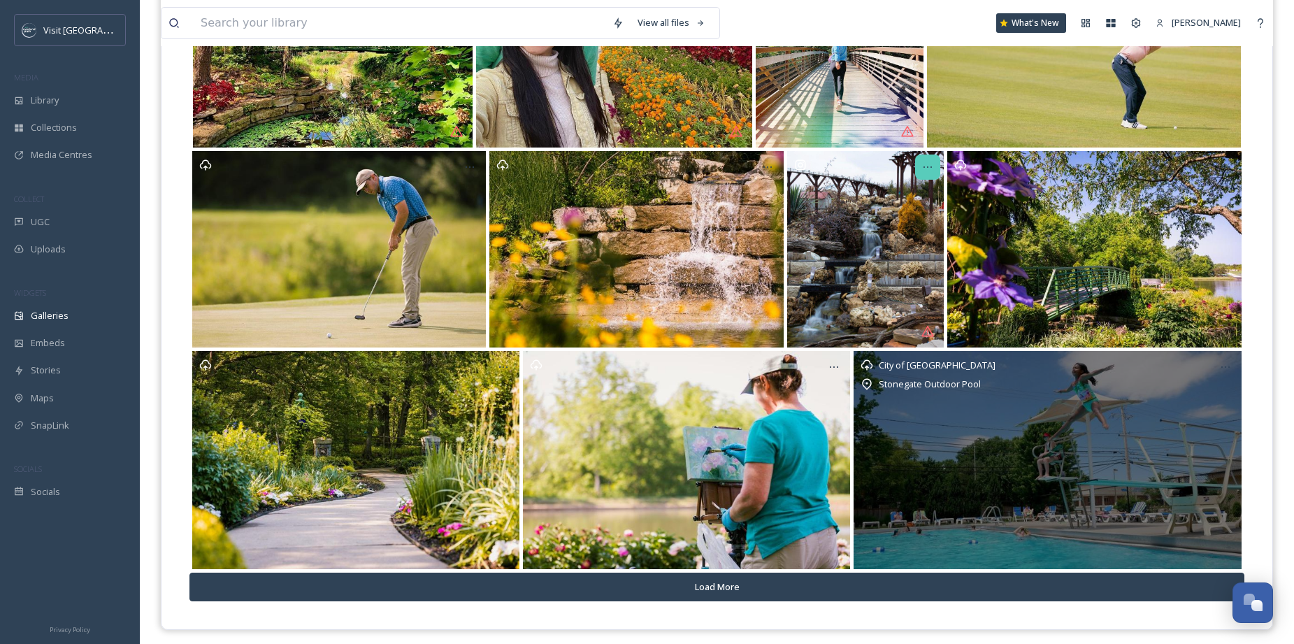
scroll to position [514, 0]
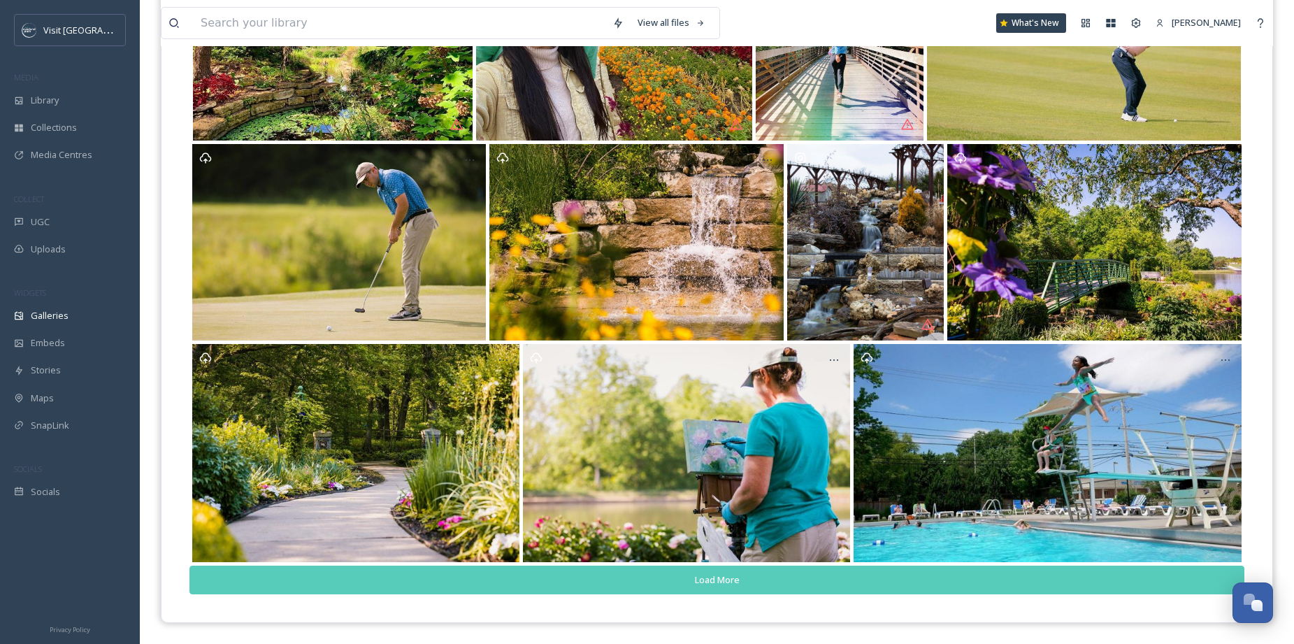
click at [802, 576] on button "Load More" at bounding box center [716, 579] width 1055 height 29
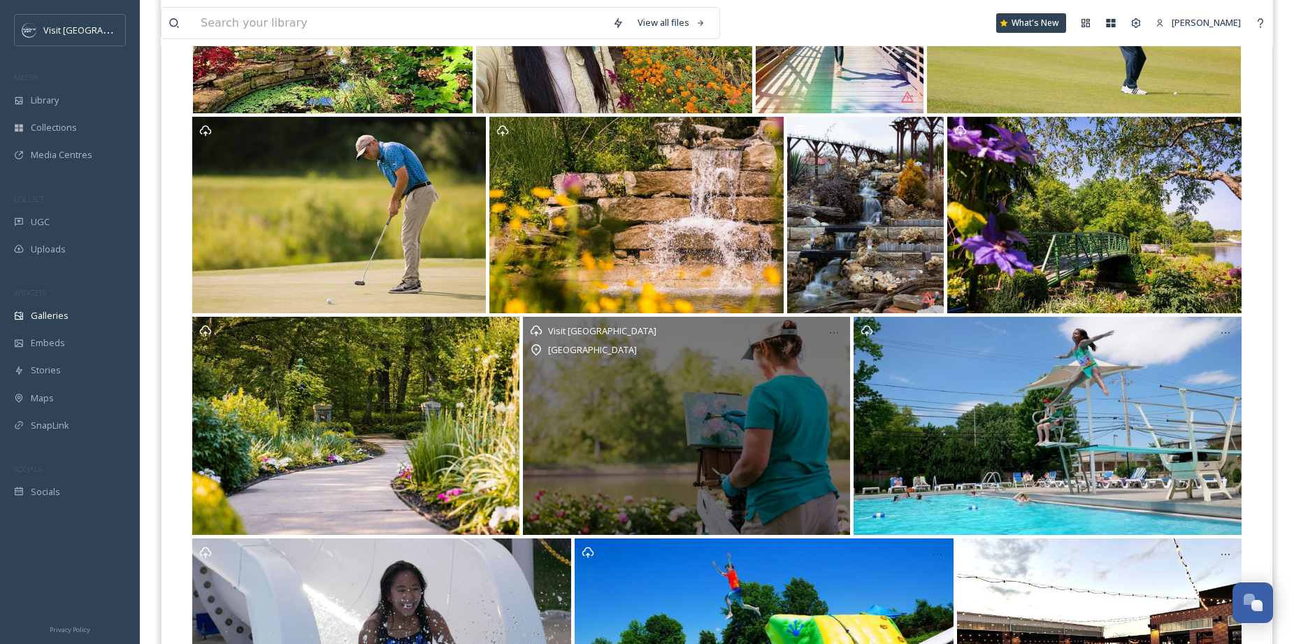
scroll to position [0, 0]
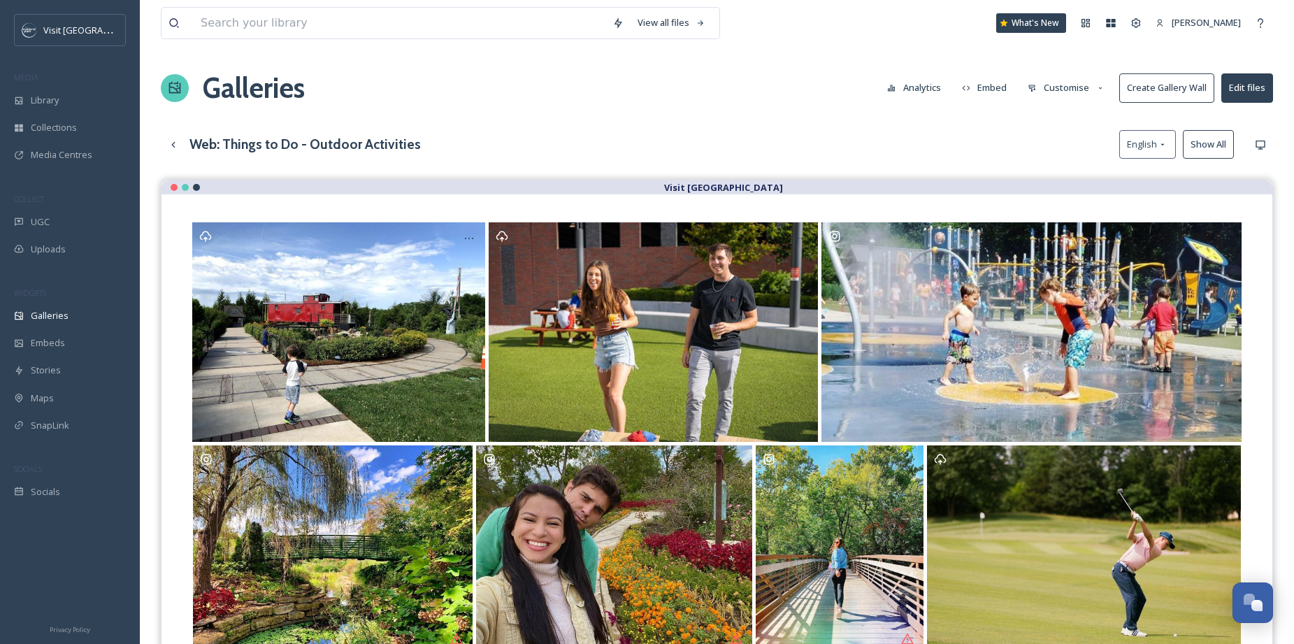
click at [1243, 94] on button "Edit files" at bounding box center [1247, 87] width 52 height 29
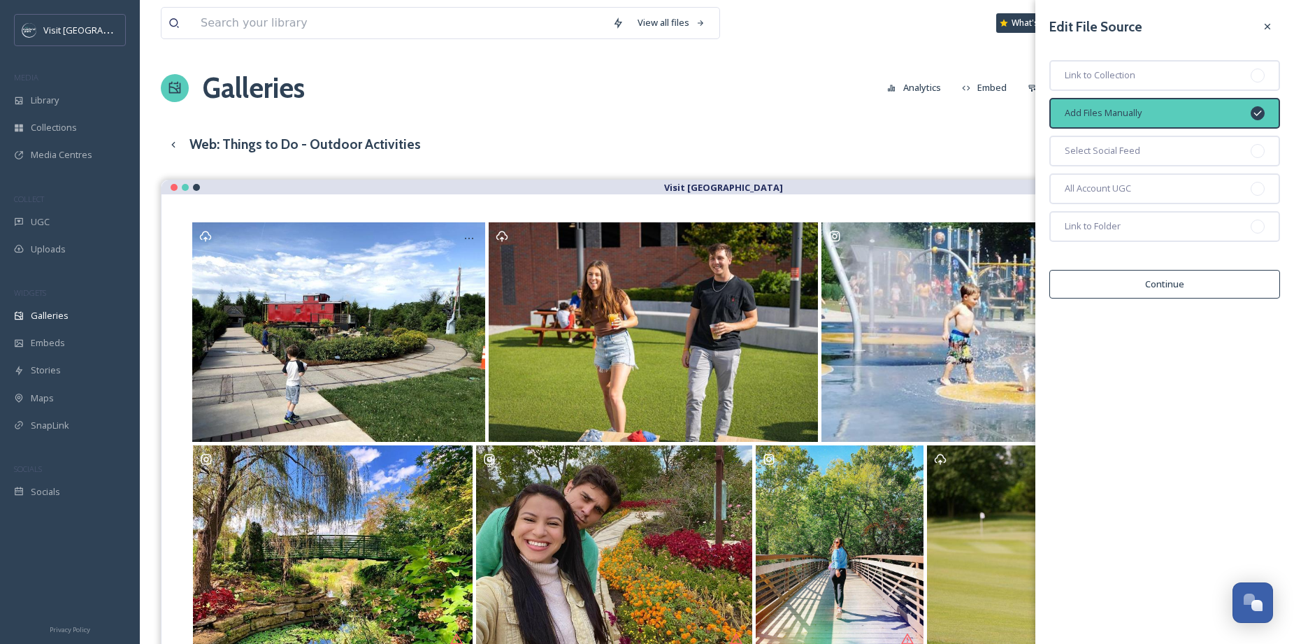
click at [1159, 283] on button "Continue" at bounding box center [1164, 284] width 231 height 29
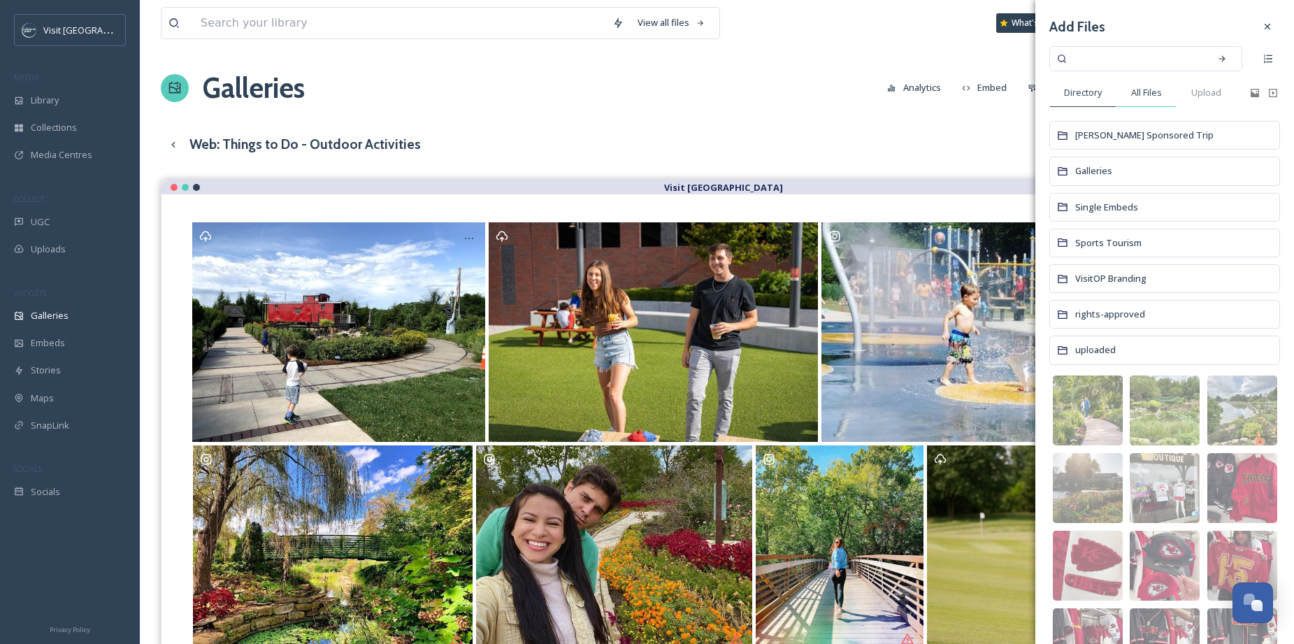
click at [1154, 89] on span "All Files" at bounding box center [1146, 92] width 31 height 13
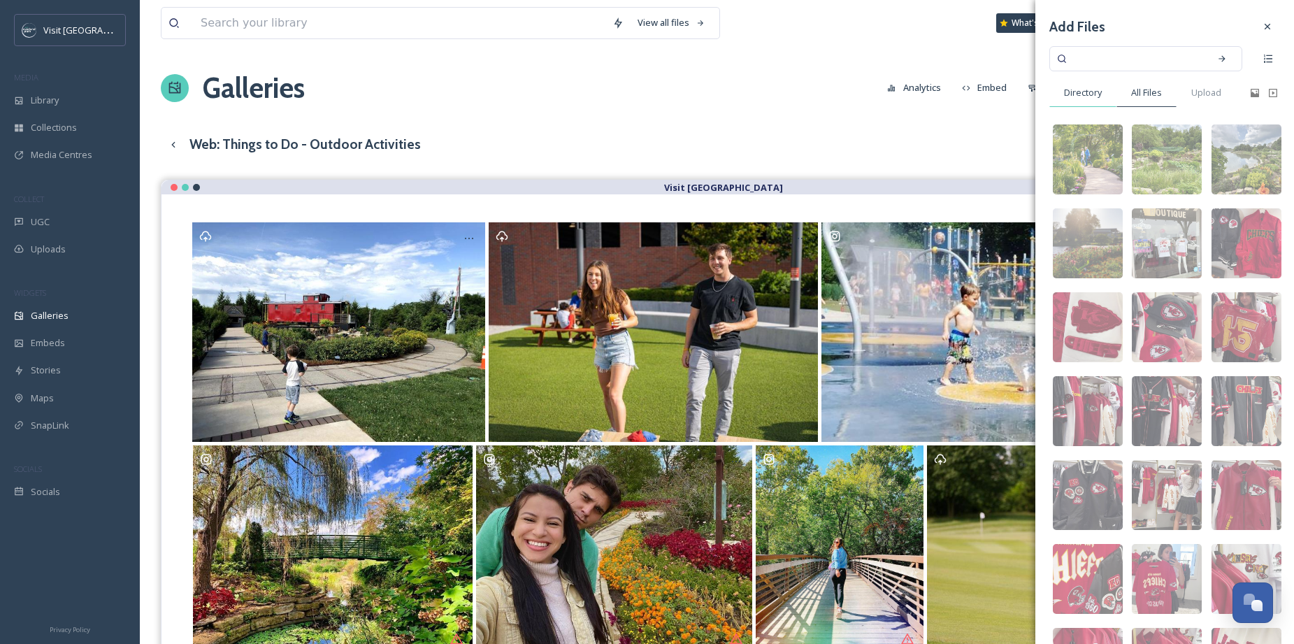
click at [1096, 101] on div "Directory" at bounding box center [1082, 92] width 67 height 29
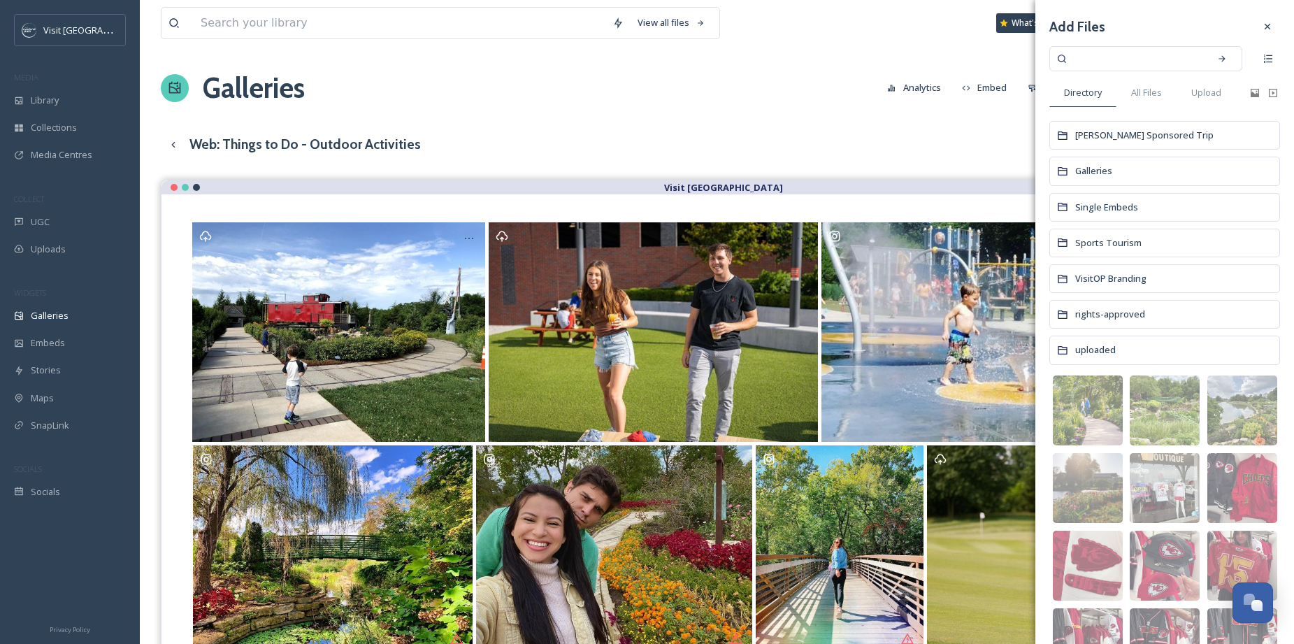
click at [1122, 50] on input at bounding box center [1136, 58] width 132 height 31
click at [31, 96] on span "Library" at bounding box center [45, 100] width 28 height 13
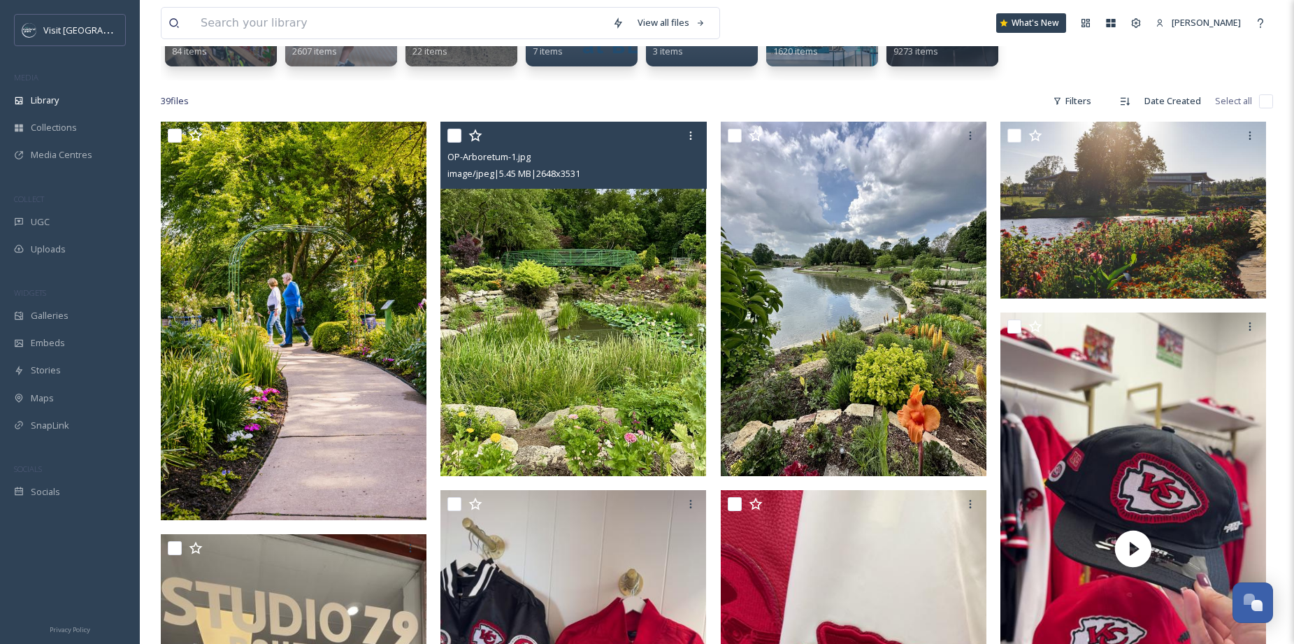
scroll to position [2, 0]
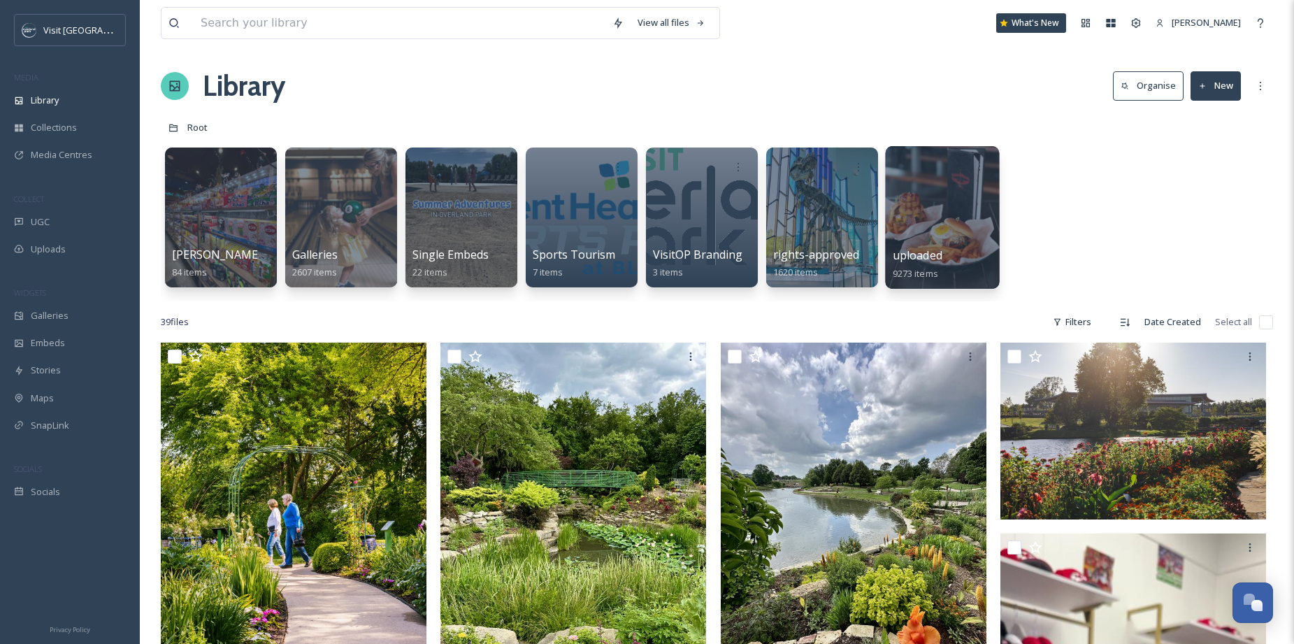
click at [942, 203] on div at bounding box center [942, 217] width 114 height 143
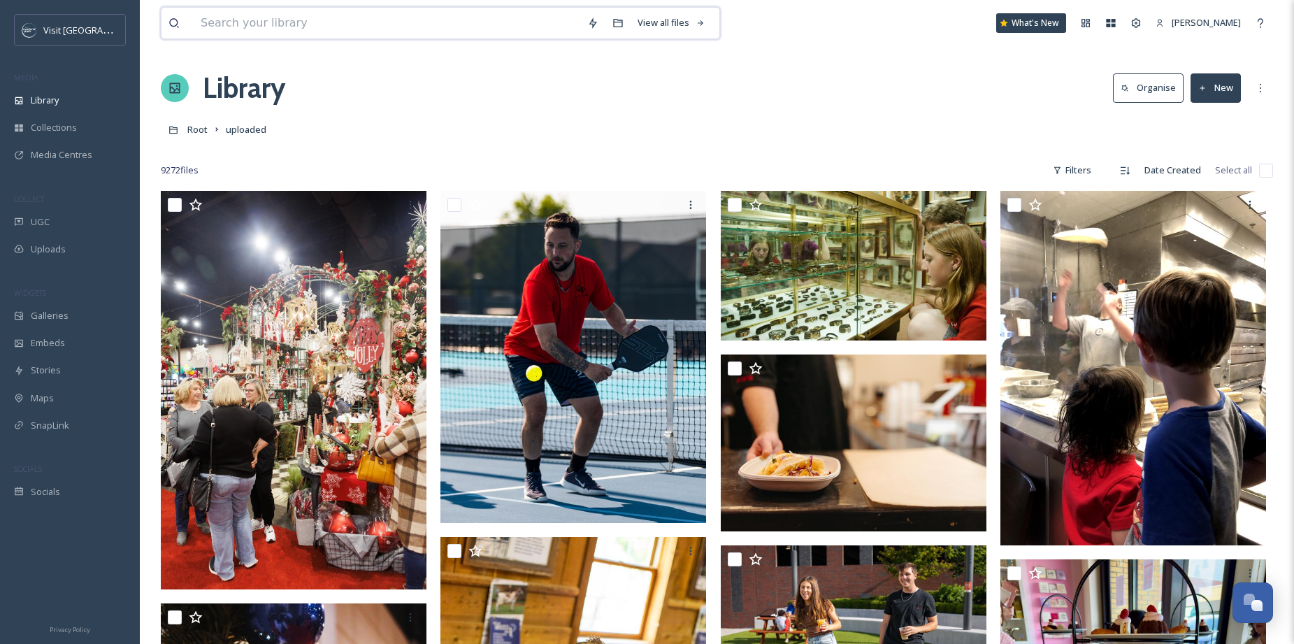
click at [474, 20] on input at bounding box center [387, 23] width 386 height 31
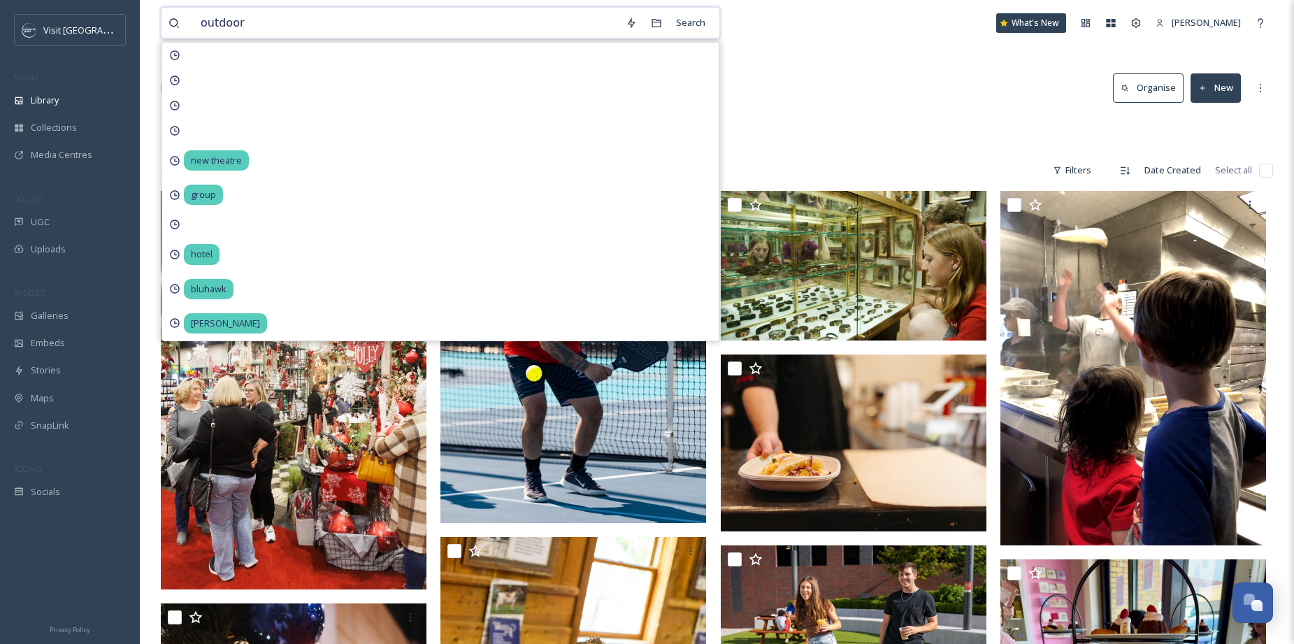
type input "outdoors"
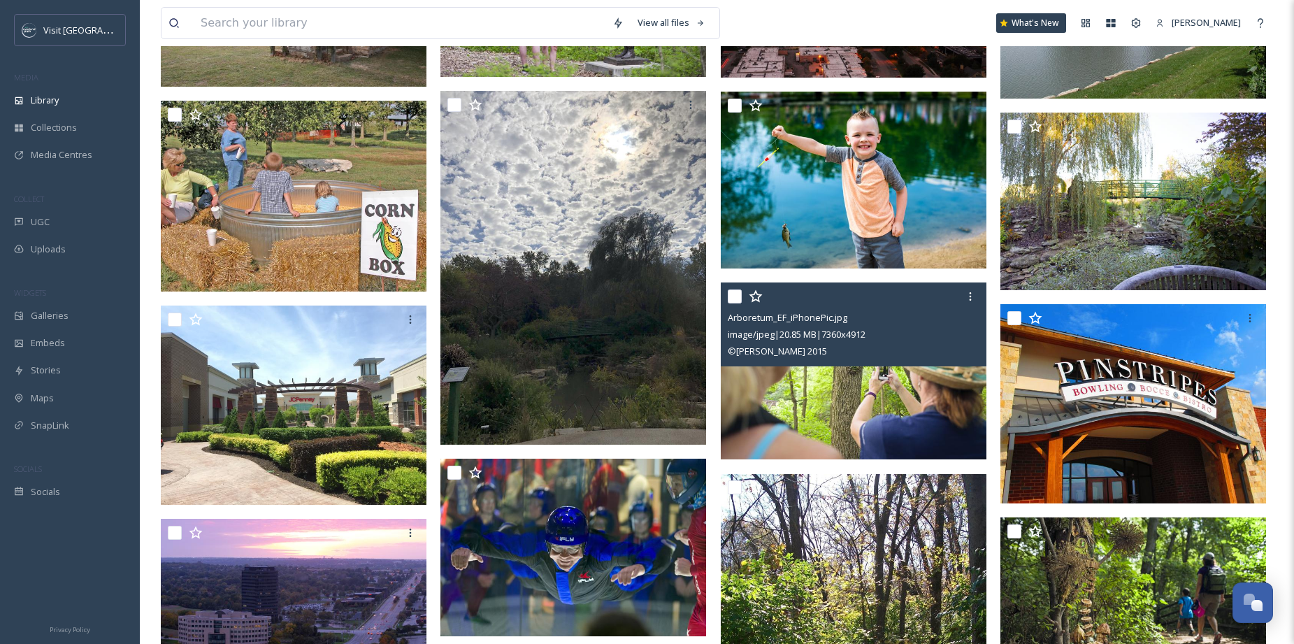
scroll to position [463, 0]
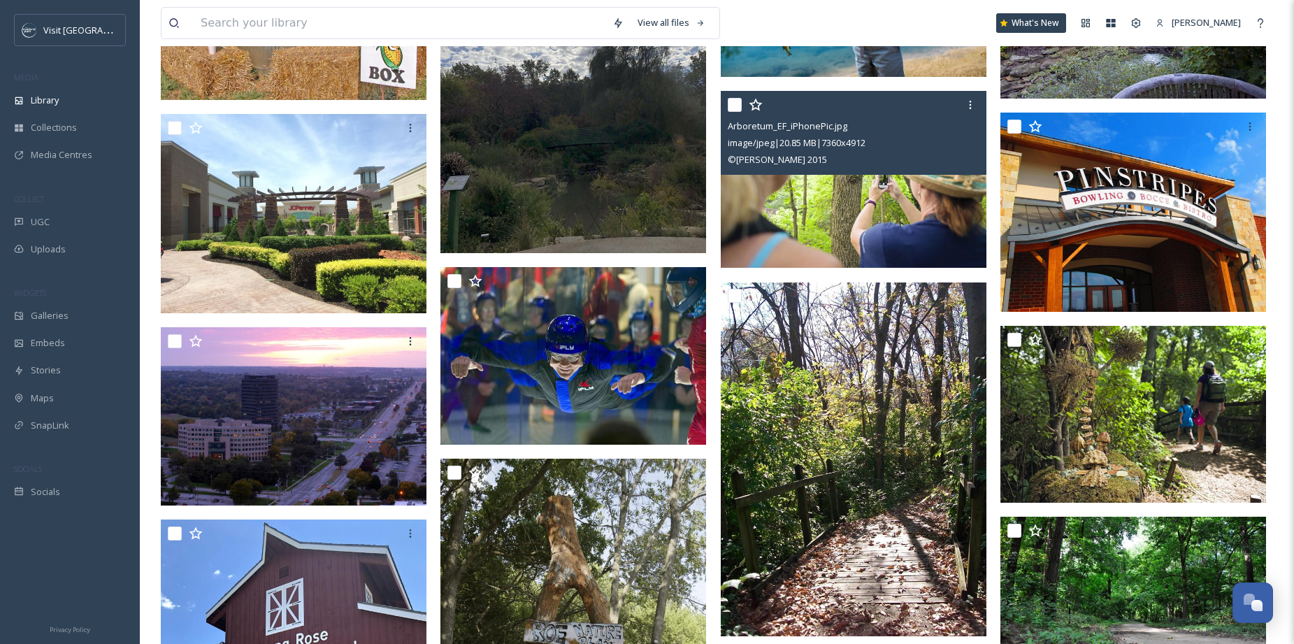
click at [733, 106] on input "checkbox" at bounding box center [734, 105] width 14 height 14
checkbox input "true"
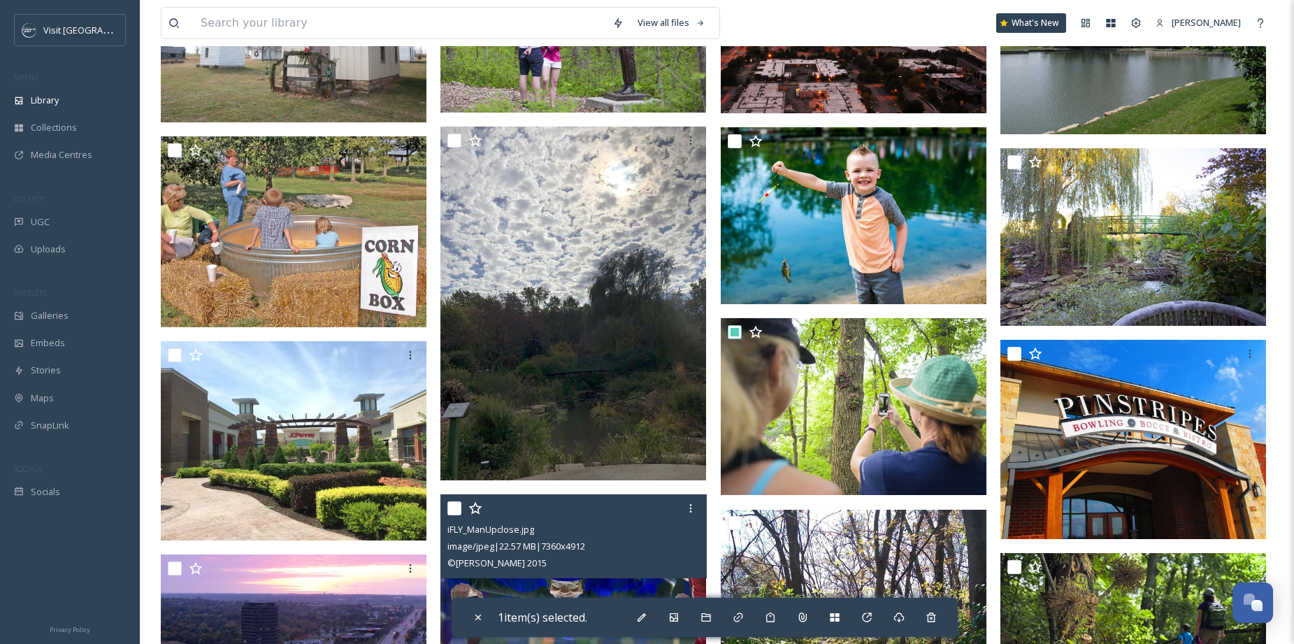
scroll to position [201, 0]
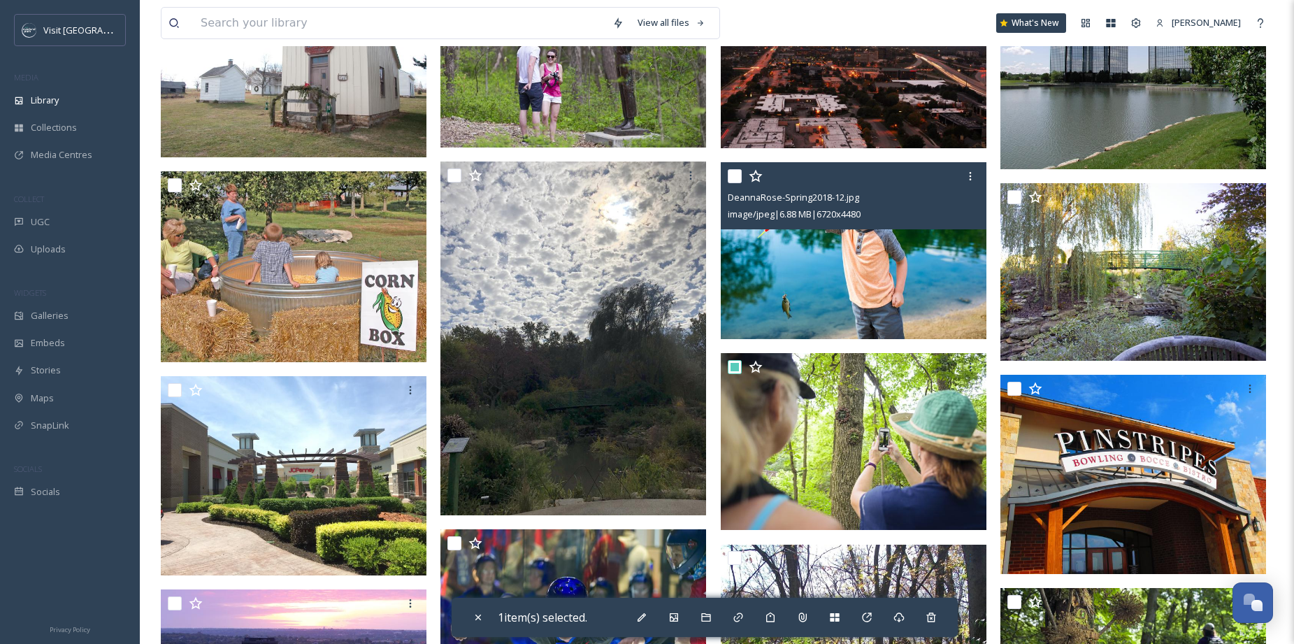
click at [732, 175] on input "checkbox" at bounding box center [734, 176] width 14 height 14
checkbox input "true"
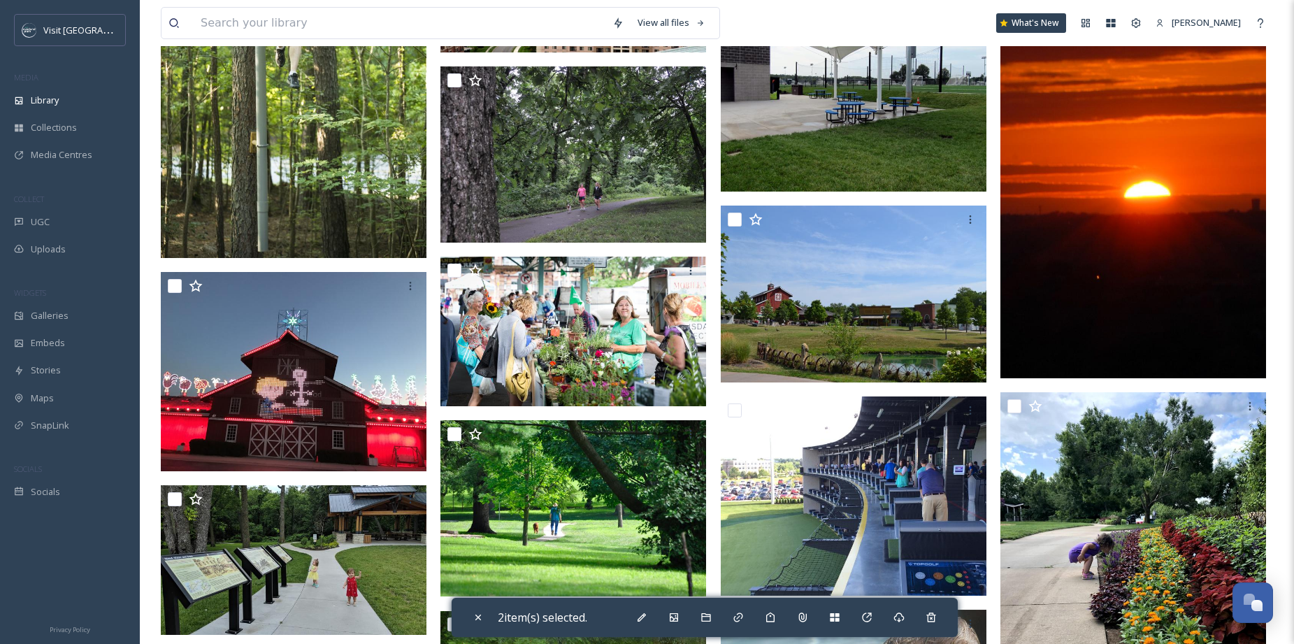
scroll to position [2911, 0]
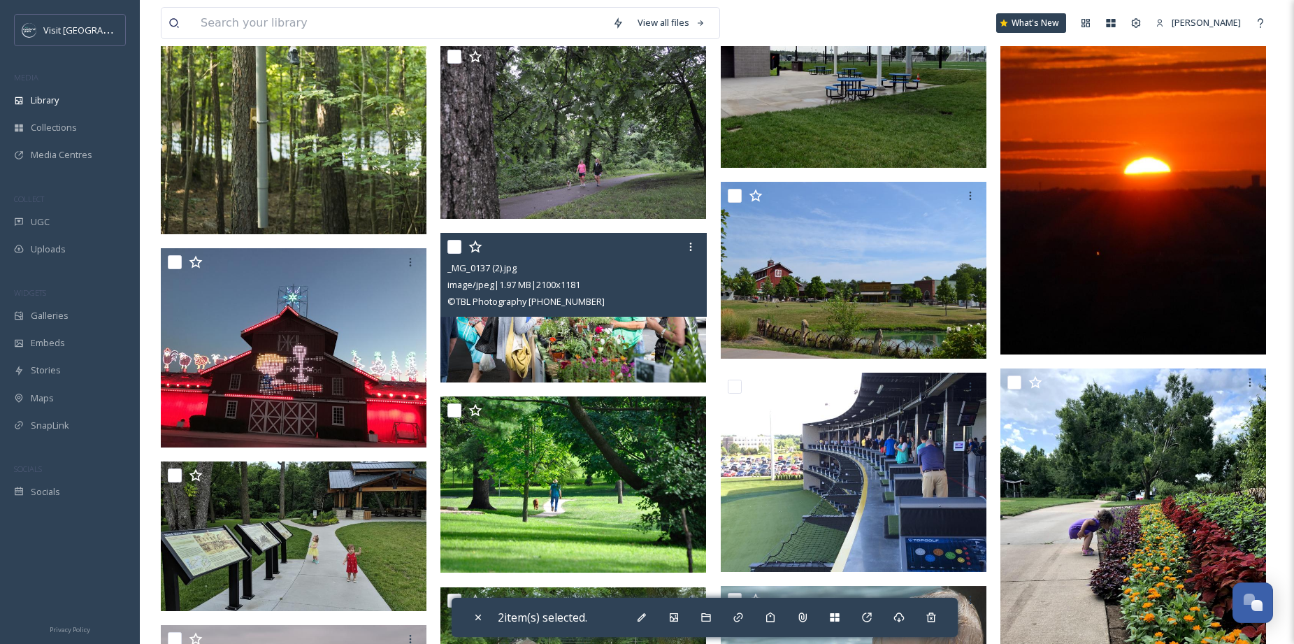
click at [454, 249] on input "checkbox" at bounding box center [454, 247] width 14 height 14
checkbox input "true"
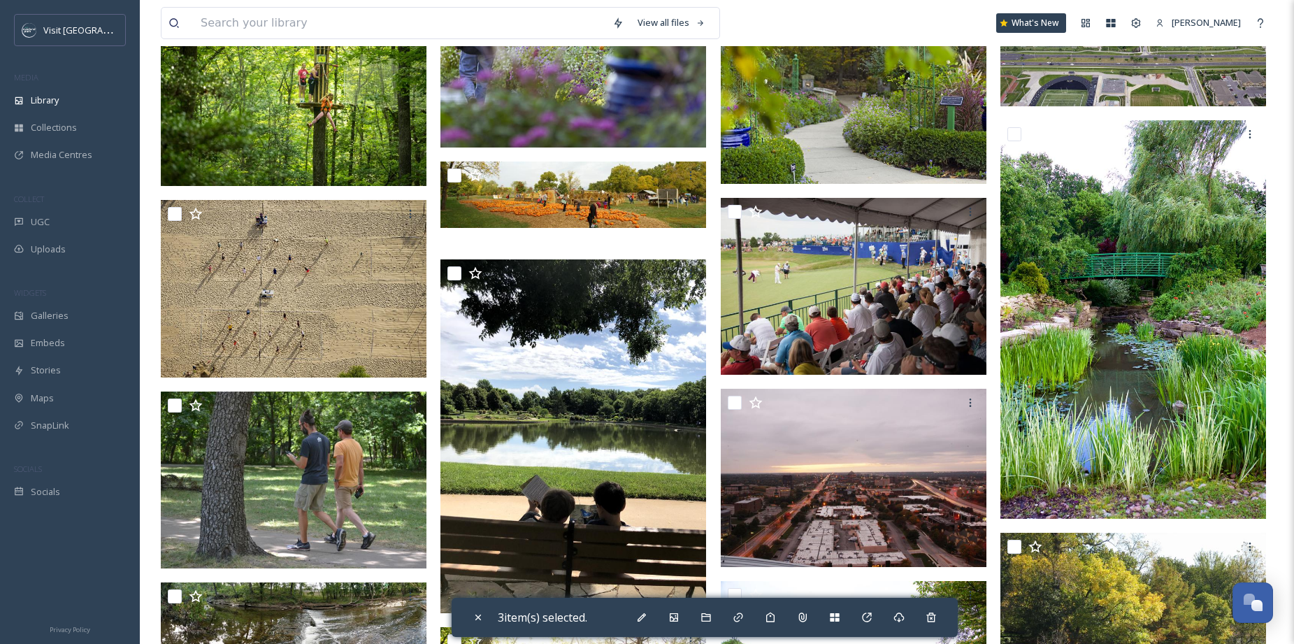
scroll to position [3965, 0]
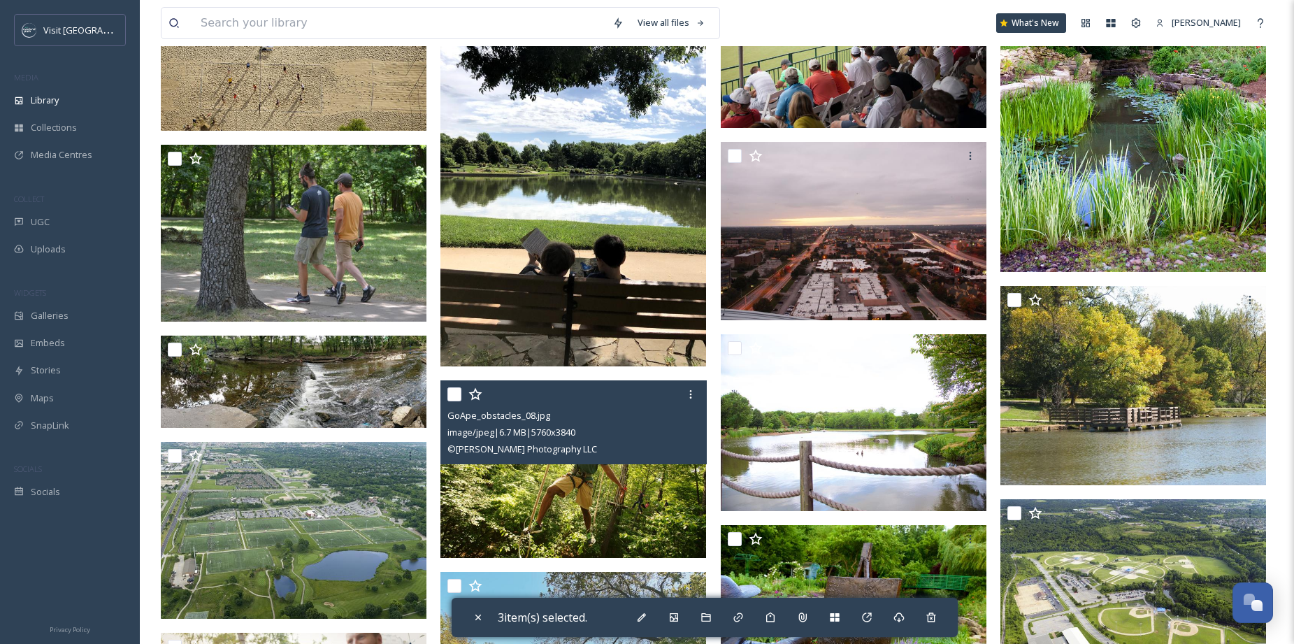
click at [455, 398] on input "checkbox" at bounding box center [454, 394] width 14 height 14
checkbox input "true"
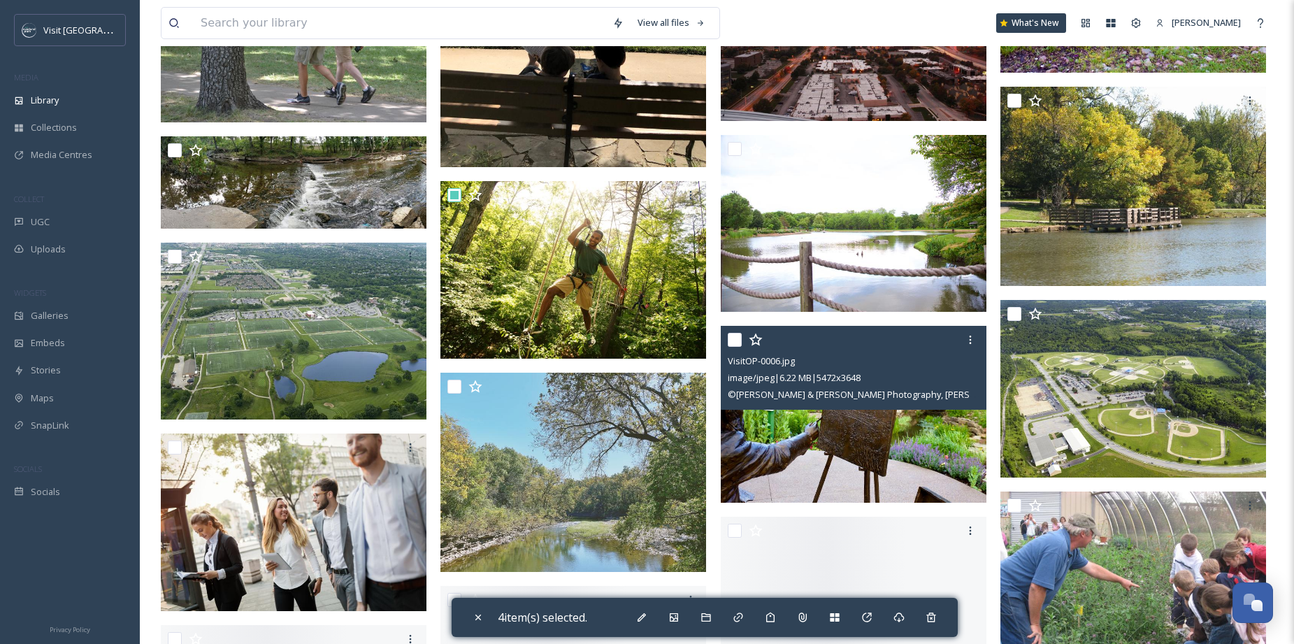
scroll to position [4347, 0]
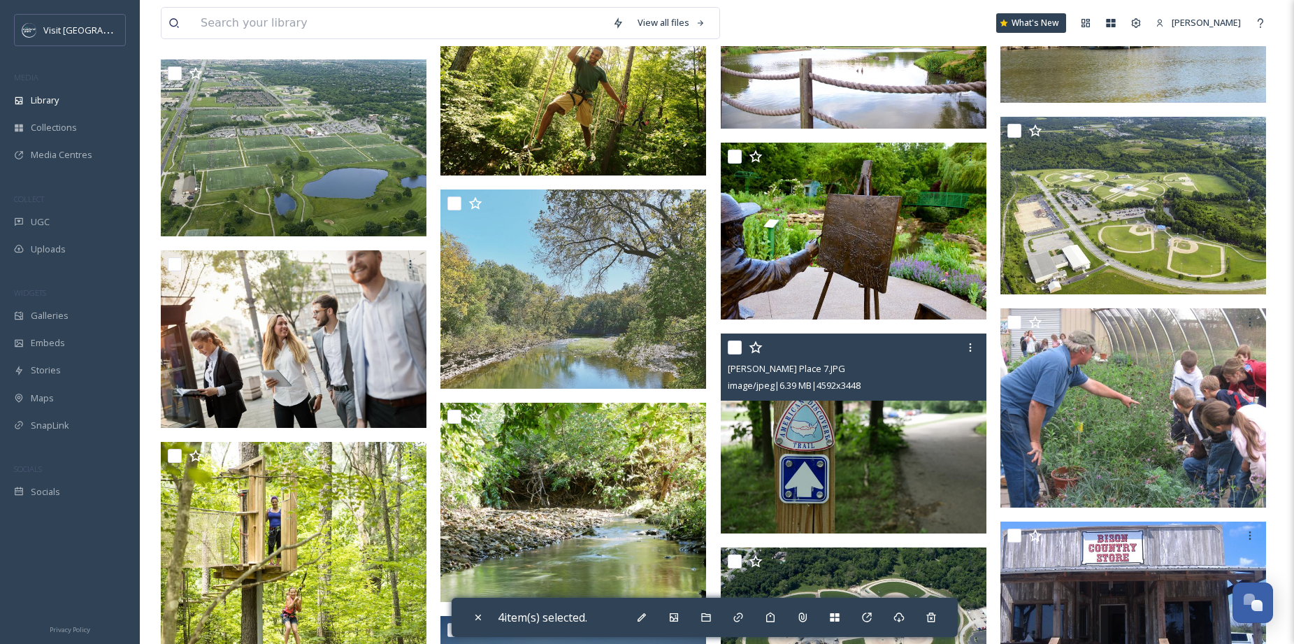
click at [736, 347] on input "checkbox" at bounding box center [734, 347] width 14 height 14
checkbox input "true"
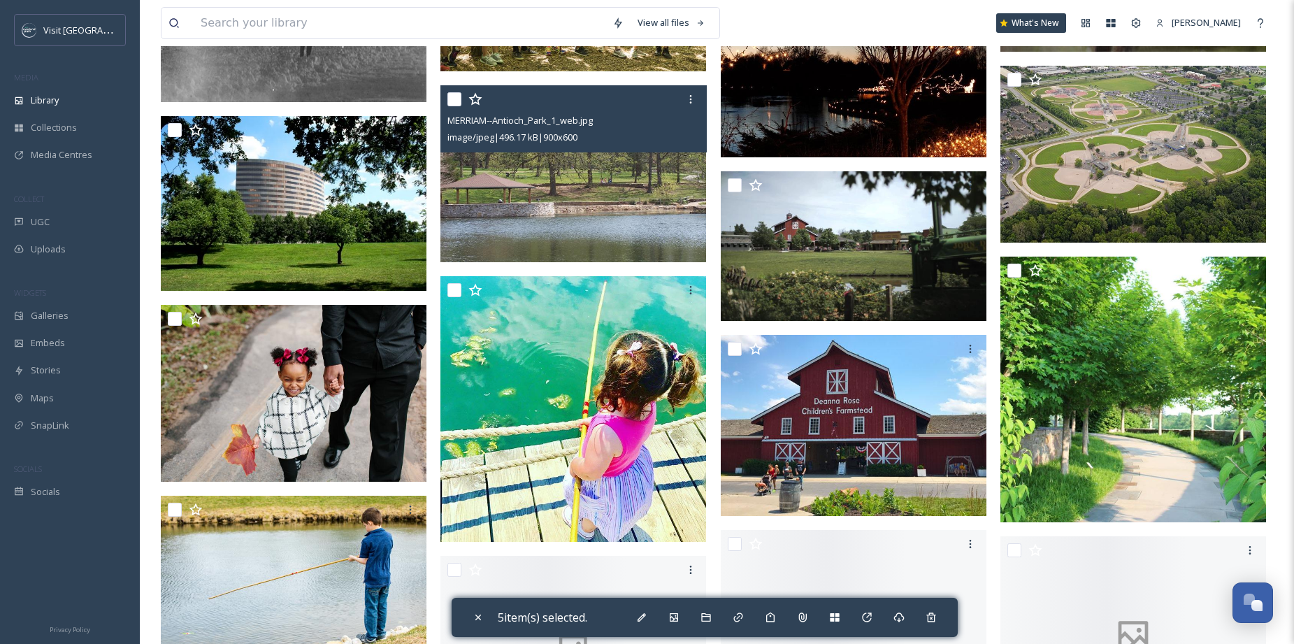
scroll to position [10429, 0]
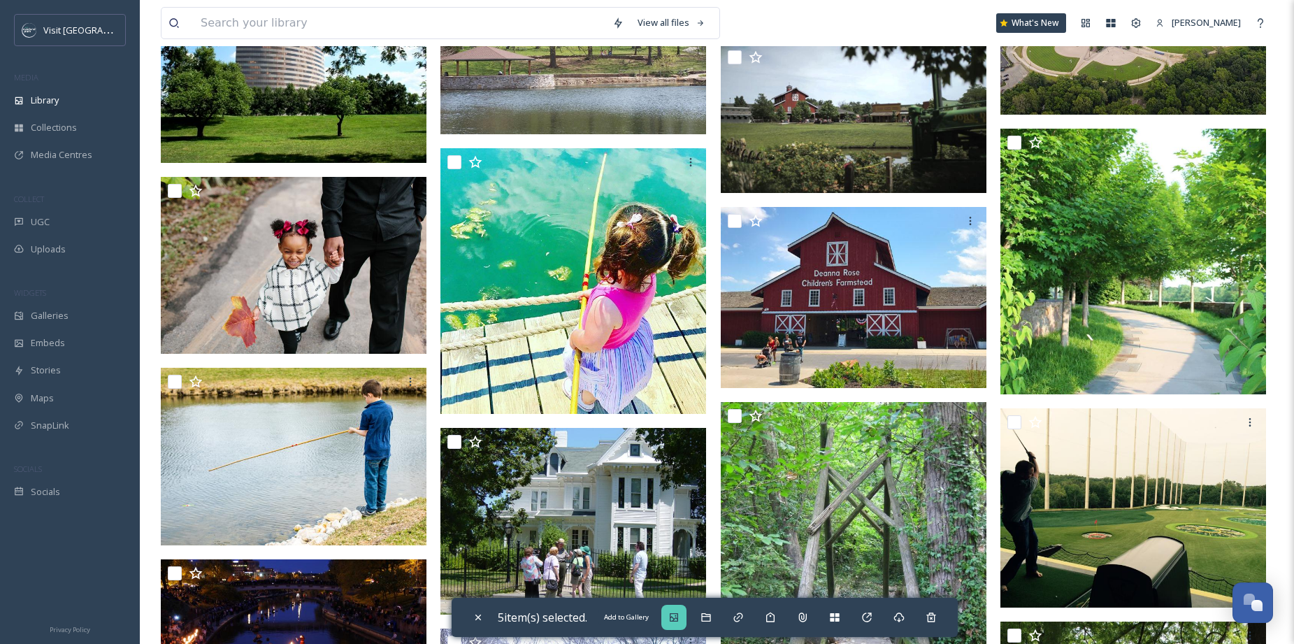
click at [676, 617] on icon at bounding box center [673, 617] width 8 height 8
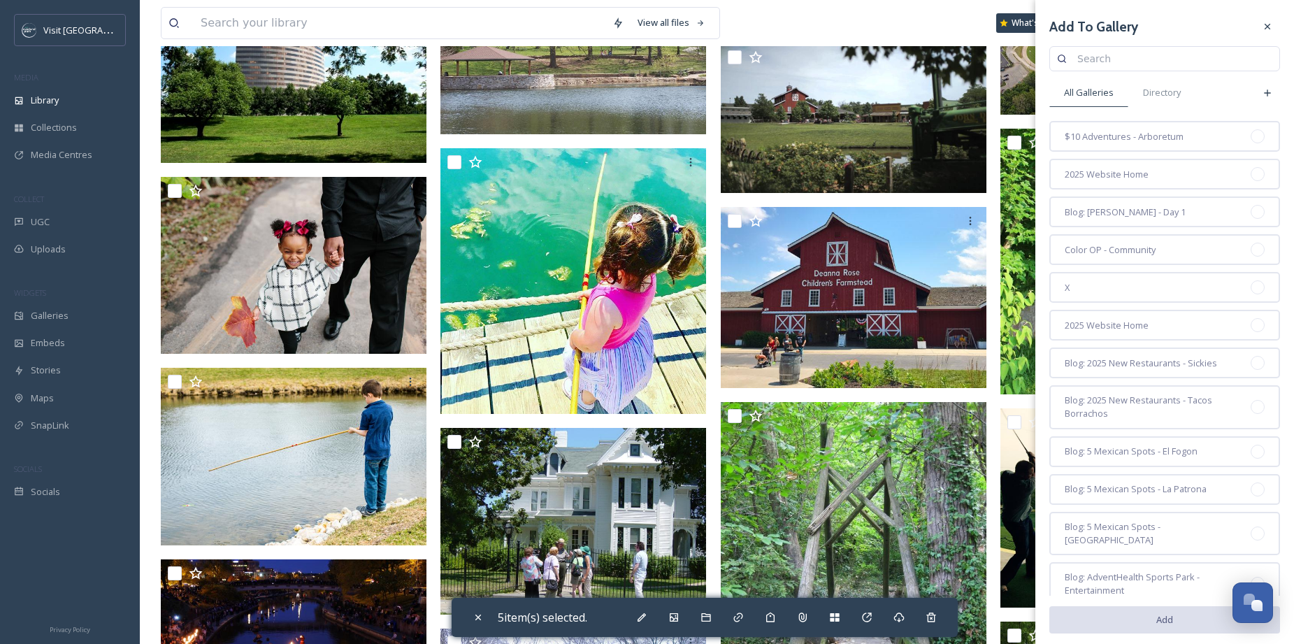
click at [1131, 65] on input at bounding box center [1171, 59] width 202 height 28
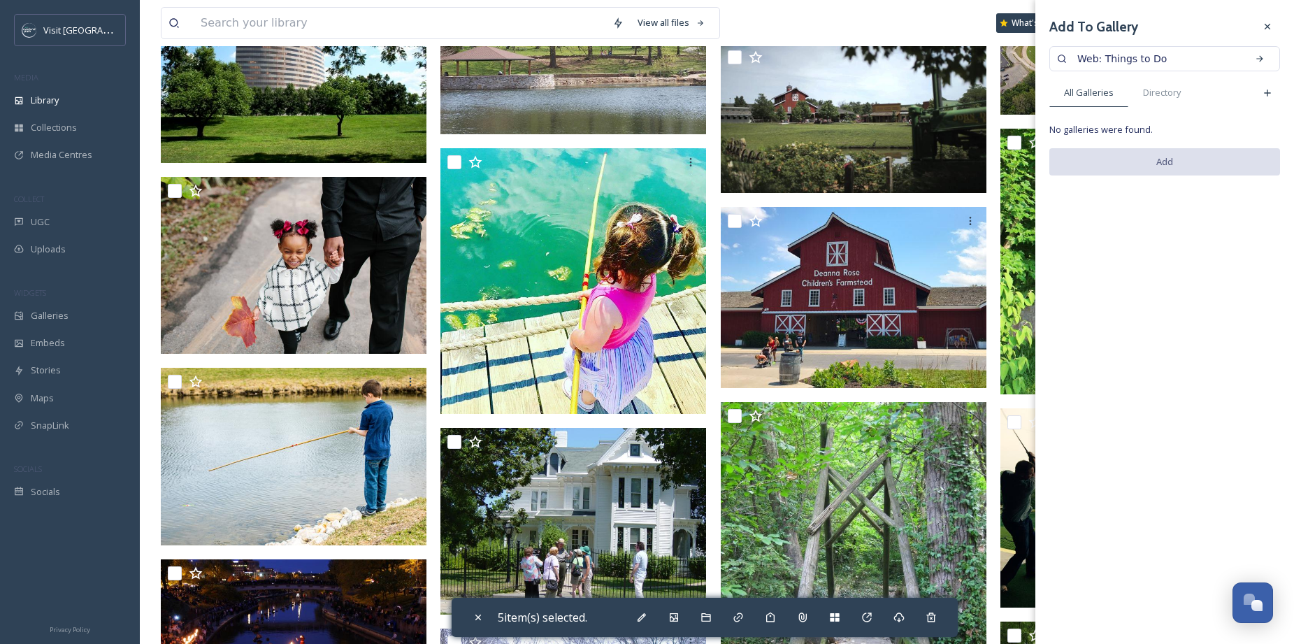
type input "Web: Things to Do"
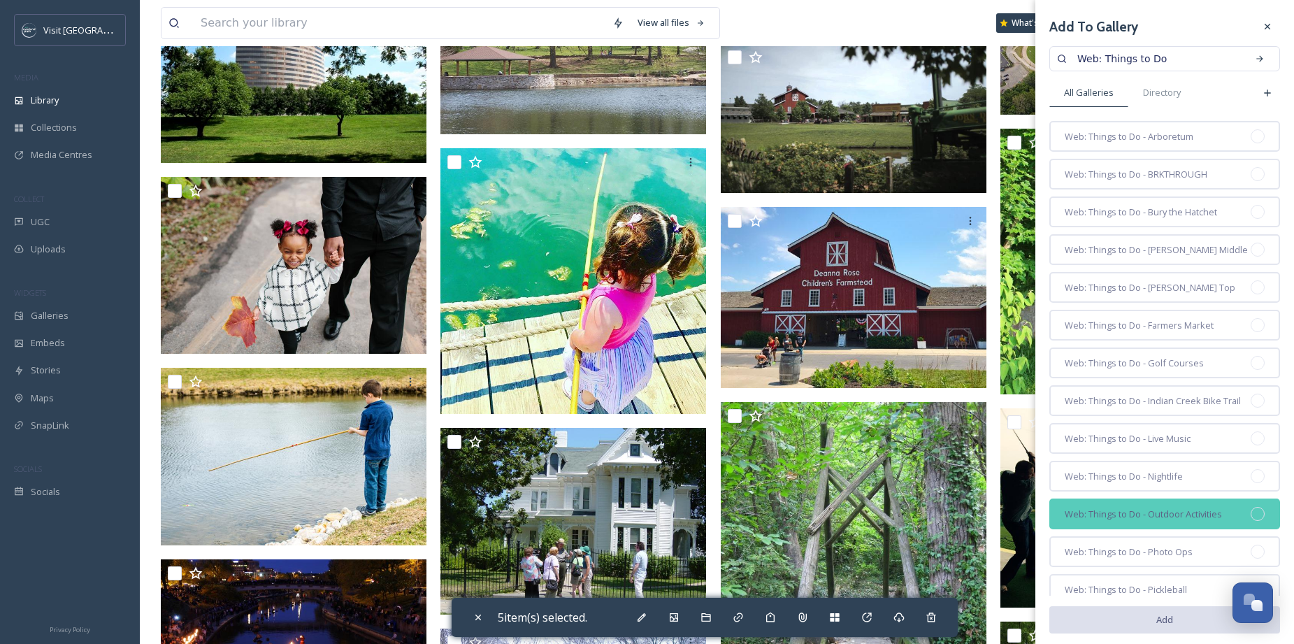
click at [1250, 521] on div at bounding box center [1257, 514] width 14 height 14
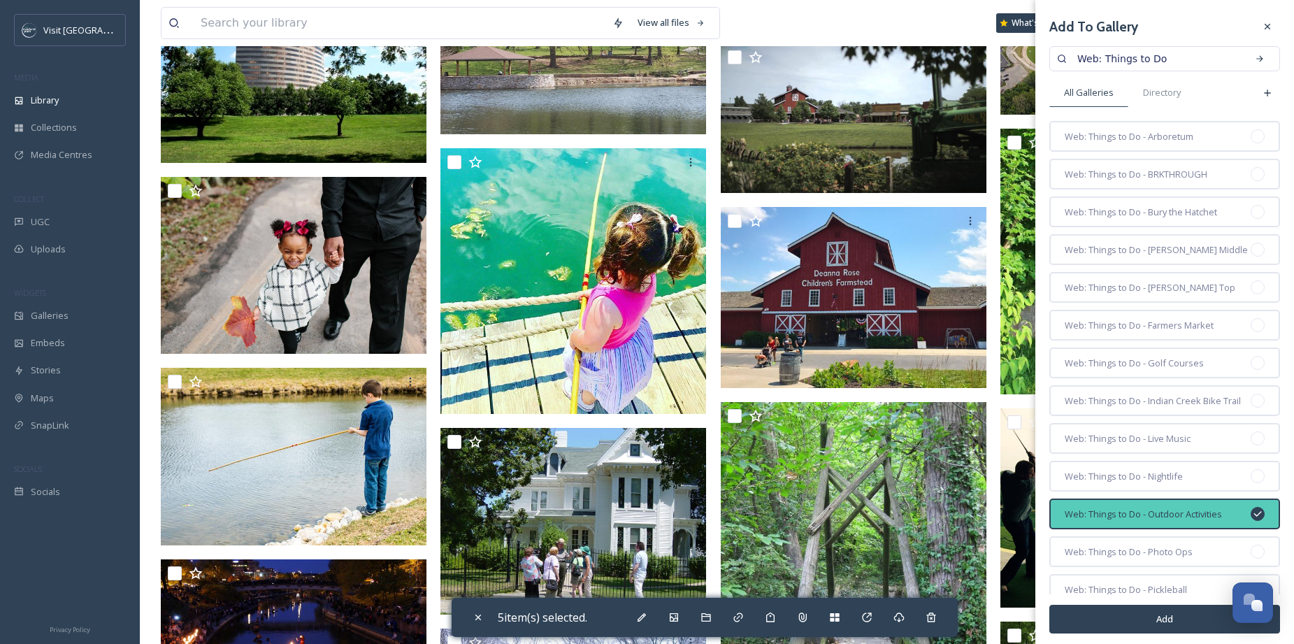
click at [1170, 624] on button "Add" at bounding box center [1164, 618] width 231 height 29
checkbox input "false"
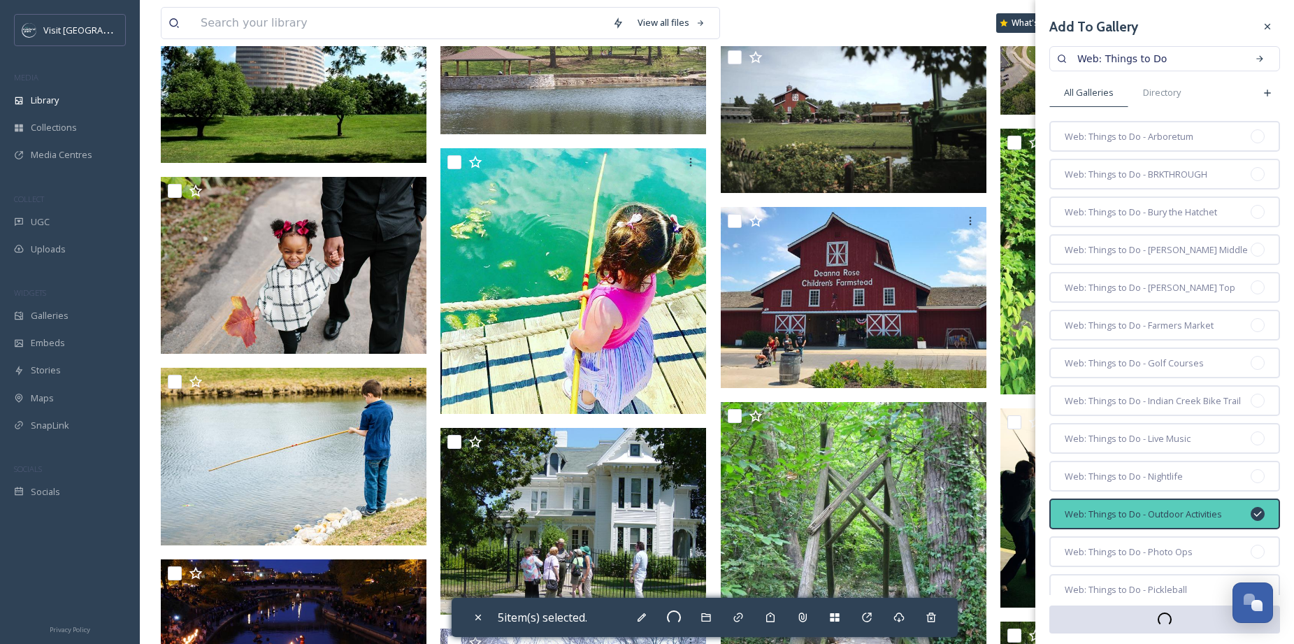
checkbox input "false"
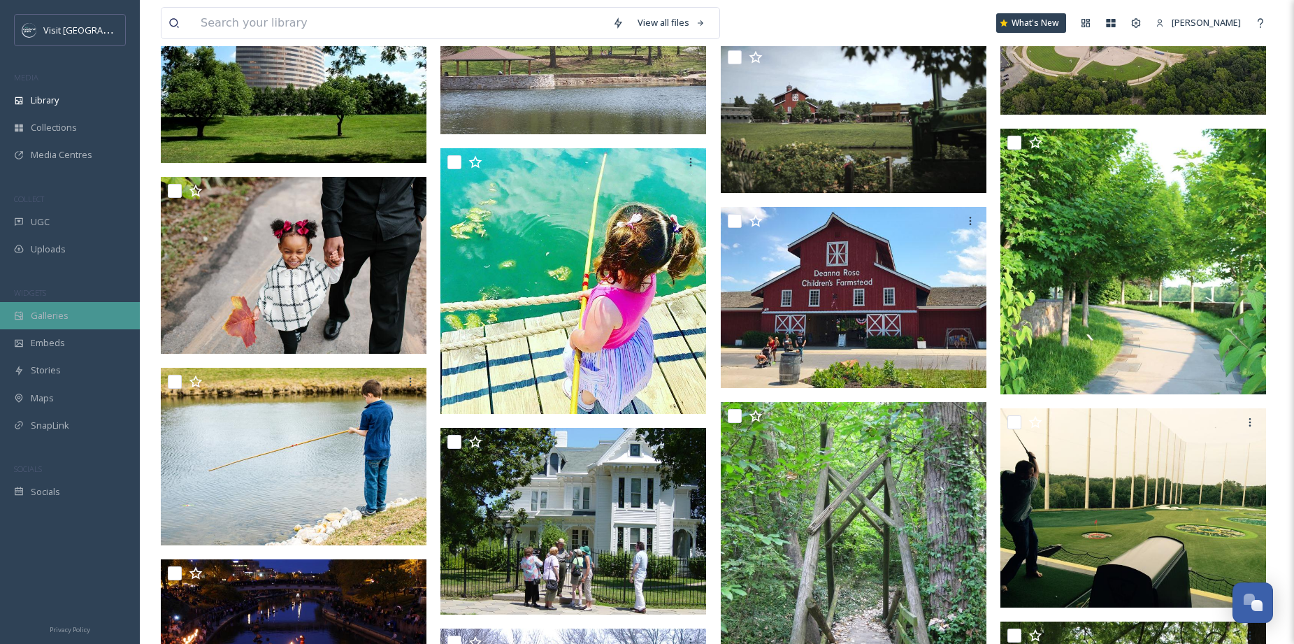
click at [49, 317] on span "Galleries" at bounding box center [50, 315] width 38 height 13
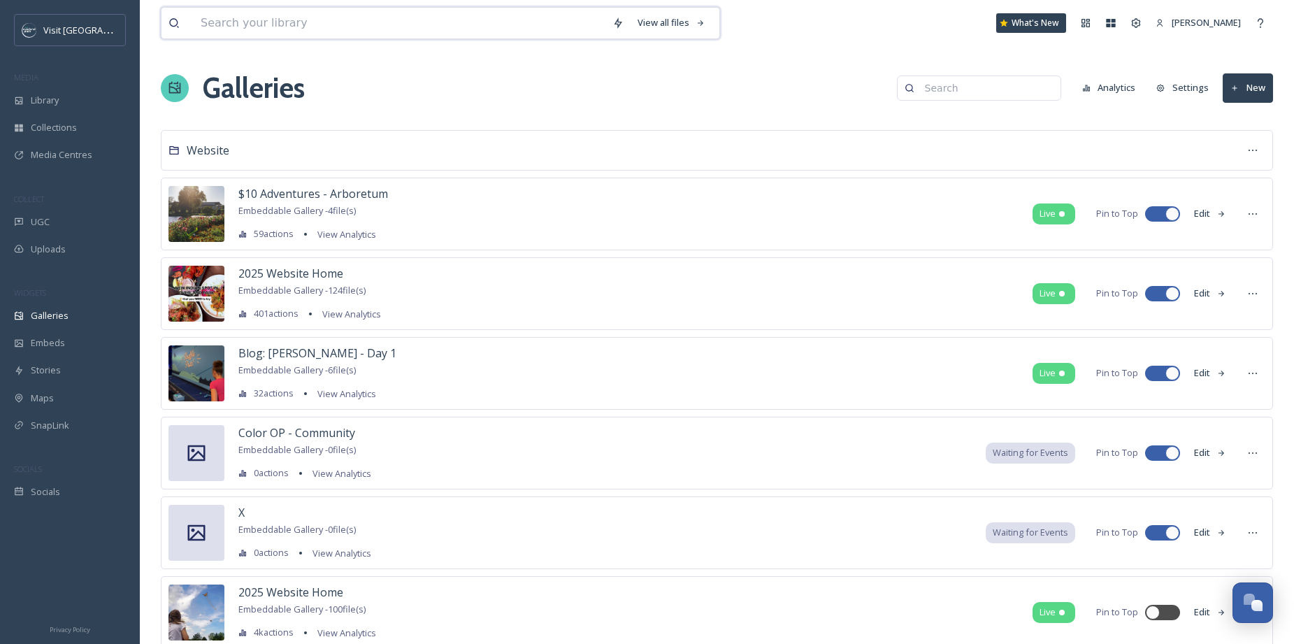
click at [565, 31] on input at bounding box center [400, 23] width 412 height 31
